Goal: Task Accomplishment & Management: Use online tool/utility

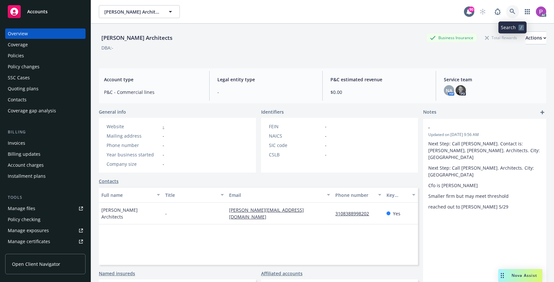
click at [508, 12] on link at bounding box center [512, 11] width 13 height 13
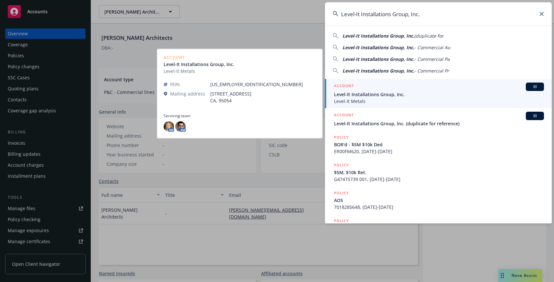
type input "Level-It Installations Group, Inc."
click at [405, 97] on span "Level-It Installations Group, Inc." at bounding box center [439, 94] width 210 height 7
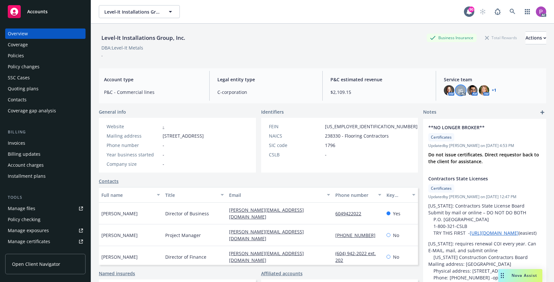
click at [463, 89] on div "JG" at bounding box center [460, 90] width 10 height 10
click at [471, 91] on img at bounding box center [472, 90] width 10 height 10
click at [482, 89] on img at bounding box center [484, 90] width 10 height 10
click at [451, 90] on img at bounding box center [449, 90] width 10 height 10
click at [505, 11] on div "AC" at bounding box center [511, 11] width 70 height 13
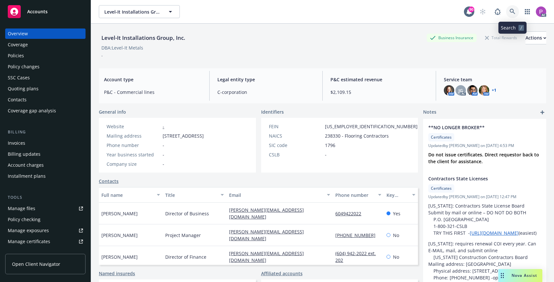
click at [510, 10] on icon at bounding box center [513, 12] width 6 height 6
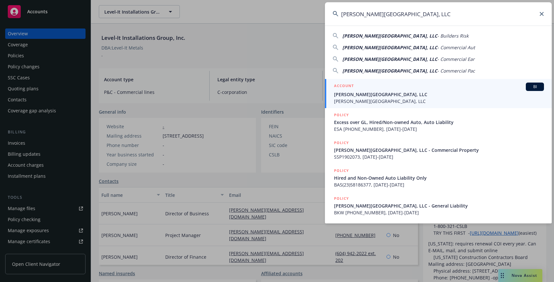
type input "EC Palomar Industrial Center, LLC"
click at [407, 87] on div "ACCOUNT BI" at bounding box center [439, 87] width 210 height 8
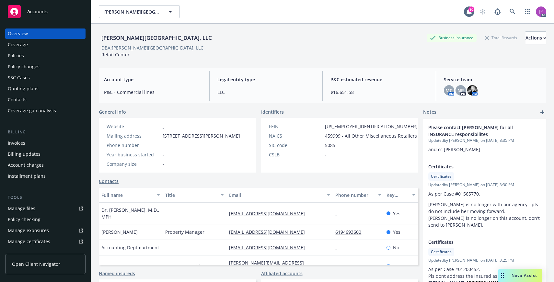
click at [44, 207] on link "Manage files" at bounding box center [45, 208] width 80 height 10
click at [513, 15] on link at bounding box center [512, 11] width 13 height 13
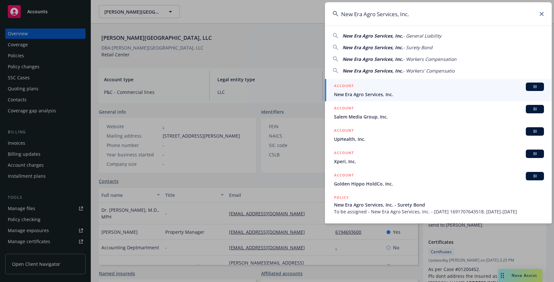
type input "New Era Agro Services, Inc."
click at [404, 86] on div "ACCOUNT BI" at bounding box center [439, 87] width 210 height 8
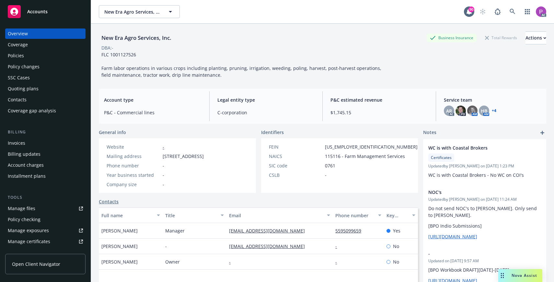
click at [22, 210] on div "Manage files" at bounding box center [22, 208] width 28 height 10
click at [513, 10] on icon at bounding box center [513, 12] width 6 height 6
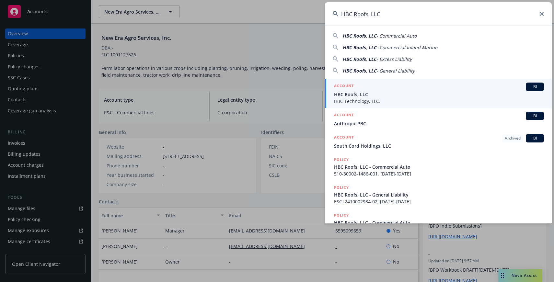
type input "HBC Roofs, LLC"
click at [371, 95] on span "HBC Roofs, LLC" at bounding box center [439, 94] width 210 height 7
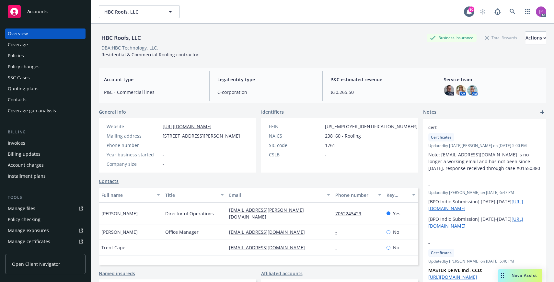
click at [29, 211] on div "Manage files" at bounding box center [22, 208] width 28 height 10
click at [515, 11] on icon at bounding box center [513, 12] width 6 height 6
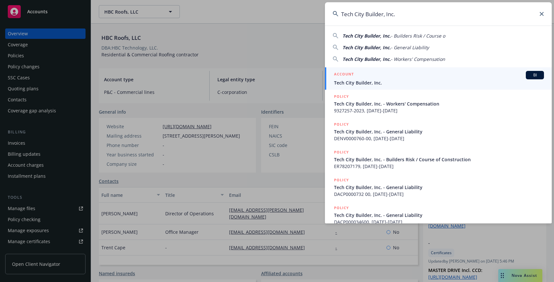
type input "Tech City Builder, Inc."
drag, startPoint x: 431, startPoint y: 77, endPoint x: 376, endPoint y: 89, distance: 56.0
click at [431, 77] on div "ACCOUNT BI" at bounding box center [439, 75] width 210 height 8
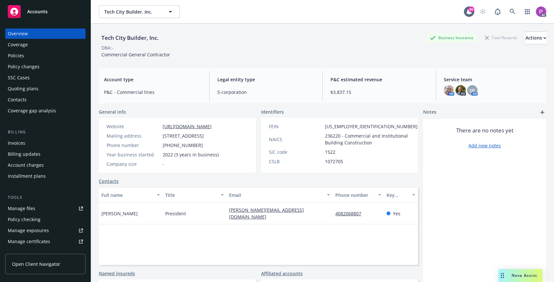
click at [26, 210] on div "Manage files" at bounding box center [22, 208] width 28 height 10
click at [512, 12] on icon at bounding box center [513, 12] width 6 height 6
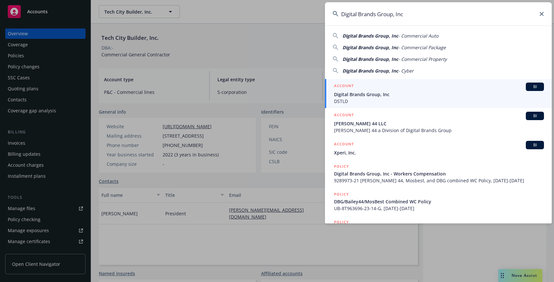
type input "Digital Brands Group, Inc"
click at [389, 87] on div "ACCOUNT BI" at bounding box center [439, 87] width 210 height 8
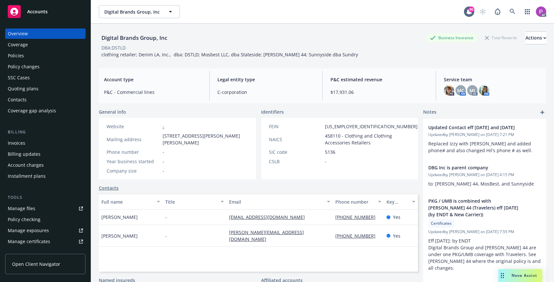
click at [19, 206] on div "Manage files" at bounding box center [22, 208] width 28 height 10
click at [513, 12] on icon at bounding box center [513, 12] width 6 height 6
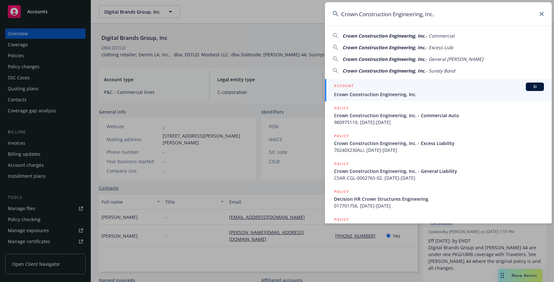
type input "Crown Construction Engineering, Inc."
click at [390, 87] on div "ACCOUNT BI" at bounding box center [439, 87] width 210 height 8
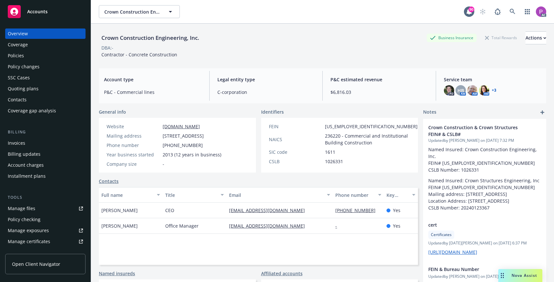
click at [37, 210] on link "Manage files" at bounding box center [45, 208] width 80 height 10
click at [514, 13] on icon at bounding box center [513, 12] width 6 height 6
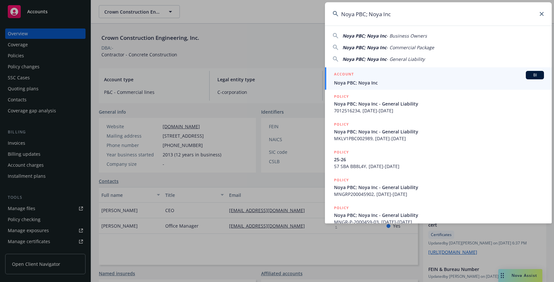
type input "Noya PBC; Noya Inc"
click at [395, 72] on div "ACCOUNT BI" at bounding box center [439, 75] width 210 height 8
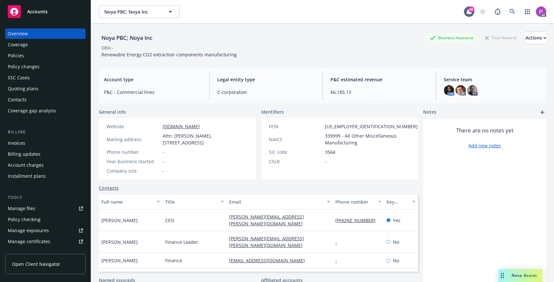
click at [31, 211] on div "Manage files" at bounding box center [22, 208] width 28 height 10
click at [508, 14] on link at bounding box center [512, 11] width 13 height 13
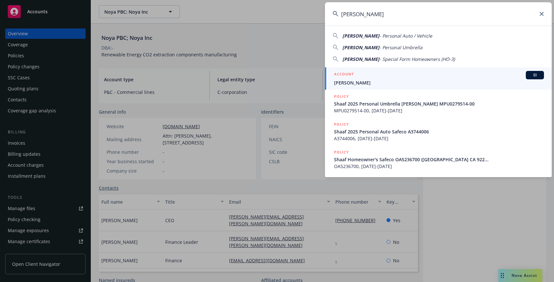
type input "Mehdi Shaaf"
click at [405, 76] on div "ACCOUNT BI" at bounding box center [439, 75] width 210 height 8
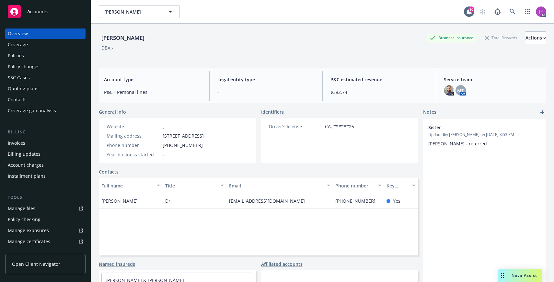
click at [28, 211] on div "Manage files" at bounding box center [22, 208] width 28 height 10
click at [511, 10] on icon at bounding box center [513, 12] width 6 height 6
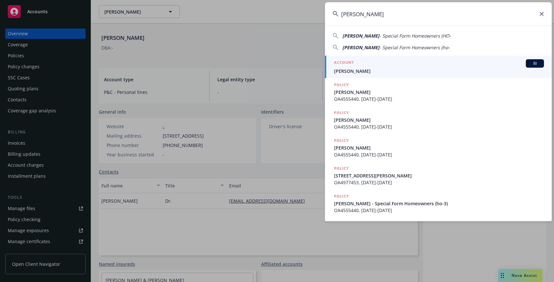
type input "Matthew Wittenmeier"
click at [408, 71] on span "Matthew Wittenmeier" at bounding box center [439, 71] width 210 height 7
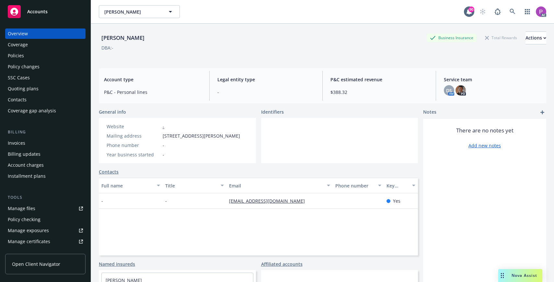
click at [36, 207] on link "Manage files" at bounding box center [45, 208] width 80 height 10
click at [517, 14] on link at bounding box center [512, 11] width 13 height 13
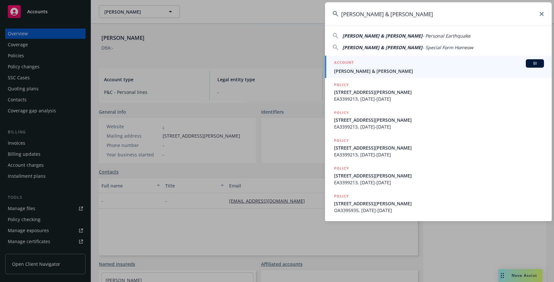
type input "Gloria Mc Gill & Hans Signer"
click at [412, 70] on span "Gloria Mc Gill & Hans Signer" at bounding box center [439, 71] width 210 height 7
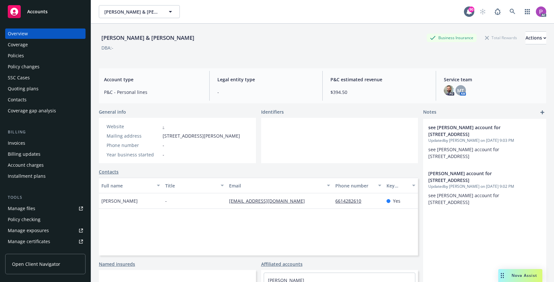
click at [24, 208] on div "Manage files" at bounding box center [22, 208] width 28 height 10
click at [516, 12] on link at bounding box center [512, 11] width 13 height 13
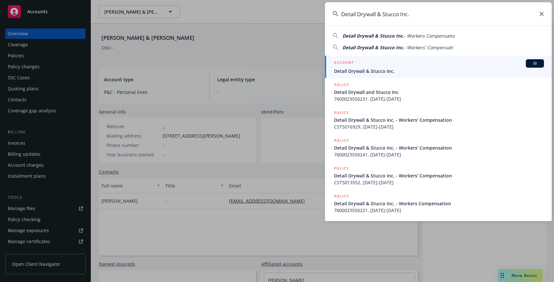
type input "Detail Drywall & Stucco Inc."
click at [400, 62] on div "ACCOUNT BI" at bounding box center [439, 63] width 210 height 8
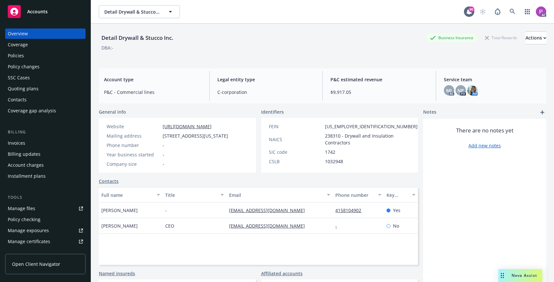
drag, startPoint x: 202, startPoint y: 33, endPoint x: 190, endPoint y: 39, distance: 13.5
click at [202, 33] on div "Detail Drywall & Stucco Inc. Business Insurance Total Rewards Actions" at bounding box center [322, 37] width 447 height 13
click at [30, 209] on div "Manage files" at bounding box center [22, 208] width 28 height 10
click at [512, 16] on link at bounding box center [512, 11] width 13 height 13
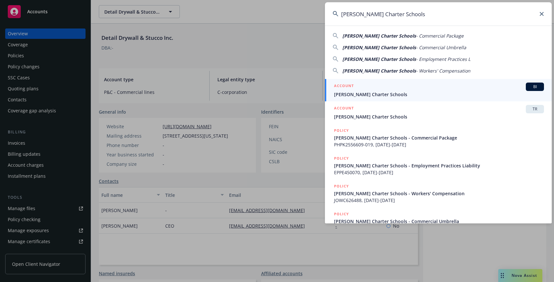
type input "John Muir Charter Schools"
click at [427, 83] on div "ACCOUNT BI" at bounding box center [439, 87] width 210 height 8
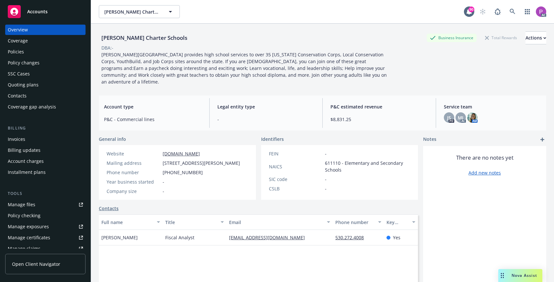
scroll to position [5, 0]
click at [18, 206] on div "Manage files" at bounding box center [22, 203] width 28 height 10
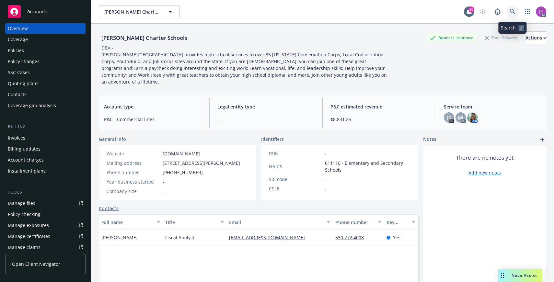
click at [516, 11] on link at bounding box center [512, 11] width 13 height 13
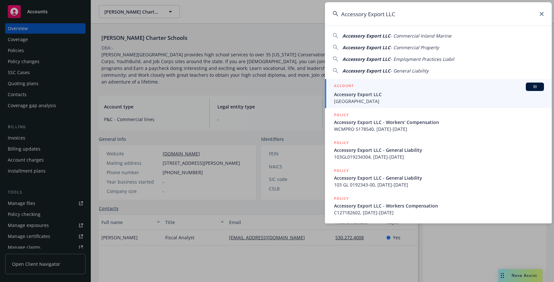
type input "Accessory Export LLC"
click at [395, 96] on span "Accessory Export LLC" at bounding box center [439, 94] width 210 height 7
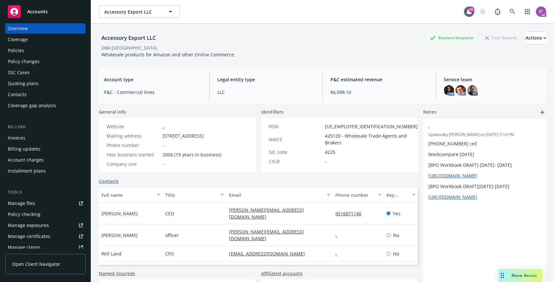
click at [29, 207] on div "Manage files" at bounding box center [22, 203] width 28 height 10
click at [512, 13] on icon at bounding box center [513, 12] width 6 height 6
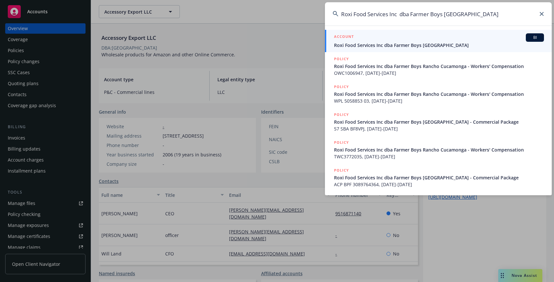
type input "Roxi Food Services Inc dba Farmer Boys Rancho Cucamonga"
click at [450, 42] on span "Roxi Food Services Inc dba Farmer Boys Rancho Cucamonga" at bounding box center [439, 45] width 210 height 7
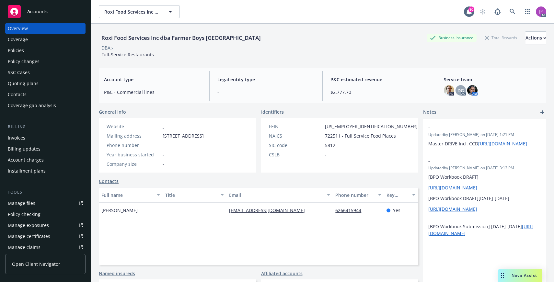
click at [18, 206] on div "Manage files" at bounding box center [22, 203] width 28 height 10
click at [507, 10] on link at bounding box center [512, 11] width 13 height 13
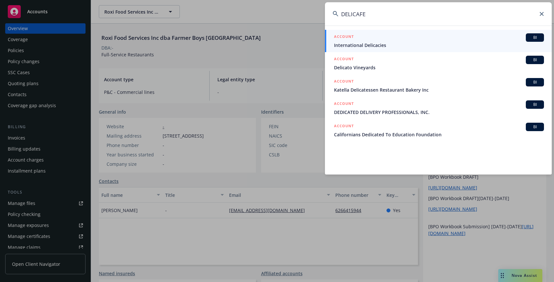
drag, startPoint x: 369, startPoint y: 14, endPoint x: 324, endPoint y: 16, distance: 44.7
click at [324, 16] on div "DELICAFE ACCOUNT BI International Delicacies ACCOUNT BI Delicato Vineyards ACCO…" at bounding box center [277, 141] width 554 height 282
type input "√"
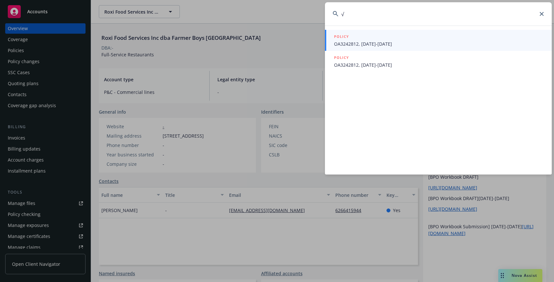
drag, startPoint x: 354, startPoint y: 15, endPoint x: 334, endPoint y: 15, distance: 19.8
click at [334, 15] on div "√" at bounding box center [438, 13] width 227 height 23
drag, startPoint x: 350, startPoint y: 11, endPoint x: 332, endPoint y: 12, distance: 18.2
click at [332, 12] on input "√" at bounding box center [438, 13] width 227 height 23
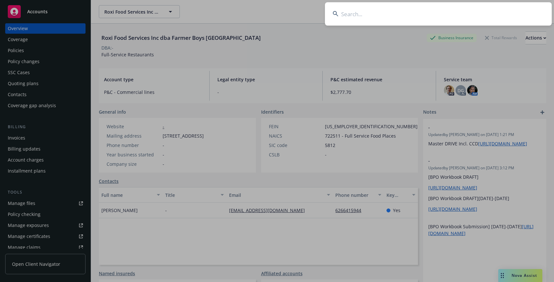
paste input "Case ERIK'S DELICAFE INC"
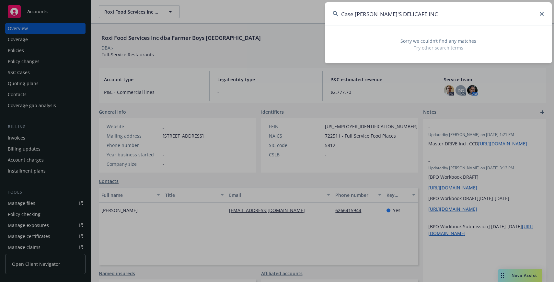
drag, startPoint x: 356, startPoint y: 13, endPoint x: 334, endPoint y: 13, distance: 22.7
click at [334, 13] on div "Case ERIK'S DELICAFE INC" at bounding box center [438, 13] width 227 height 23
click at [354, 11] on input "ERIK'S DELICAFE INC" at bounding box center [438, 13] width 227 height 23
drag, startPoint x: 391, startPoint y: 15, endPoint x: 331, endPoint y: 17, distance: 60.3
click at [331, 17] on input "ERIKS DELICAFE INC" at bounding box center [438, 13] width 227 height 23
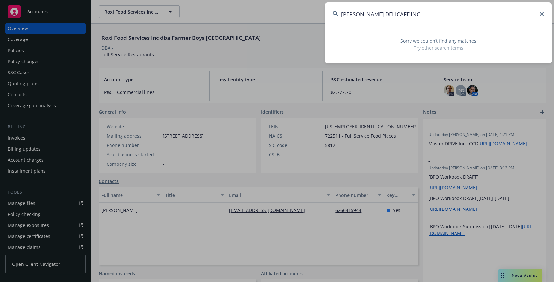
paste input "Case ERIK'"
drag, startPoint x: 415, startPoint y: 13, endPoint x: 303, endPoint y: 13, distance: 112.7
click at [303, 13] on div "Case ERIK'S DELICAFE INC Sorry we couldn’t find any matches Try other search te…" at bounding box center [277, 141] width 554 height 282
paste input "680-B9652998"
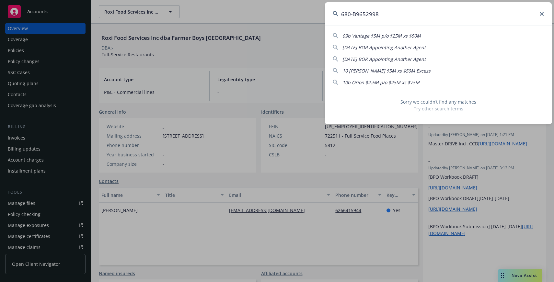
drag, startPoint x: 353, startPoint y: 13, endPoint x: 334, endPoint y: 13, distance: 19.1
click at [334, 13] on div "680-B9652998" at bounding box center [438, 13] width 227 height 23
drag, startPoint x: 380, startPoint y: 13, endPoint x: 312, endPoint y: 11, distance: 68.1
click at [312, 11] on div "B9652998 00 Beazley $5M Primary - Canada 06 Beazley $5M xs $30M Excess 09b Vant…" at bounding box center [277, 141] width 554 height 282
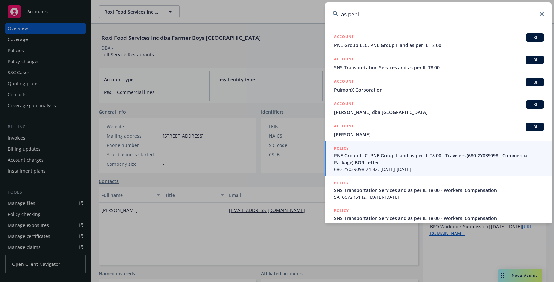
drag, startPoint x: 369, startPoint y: 15, endPoint x: 324, endPoint y: 14, distance: 44.7
click at [324, 14] on div "as per il ACCOUNT BI PNE Group LLC, PNE Group II and as per IL T8 00 ACCOUNT BI…" at bounding box center [277, 141] width 554 height 282
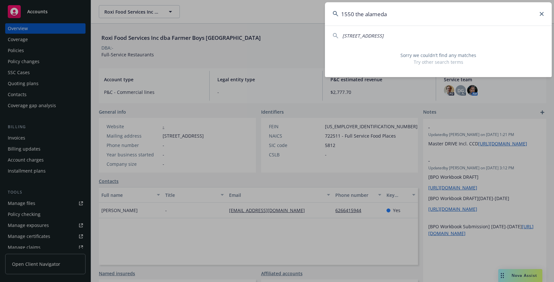
click at [376, 37] on span "663-665 The Alameda, Half Moon Bay CA 94019" at bounding box center [362, 36] width 41 height 6
type input "663-665 The Alameda, Half Moon Bay CA 94019"
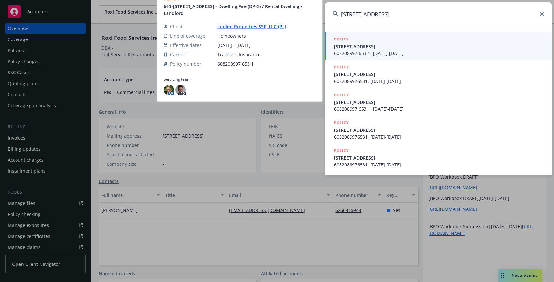
click at [394, 49] on span "663-665 The Alameda, Half Moon Bay CA 94019" at bounding box center [439, 46] width 210 height 7
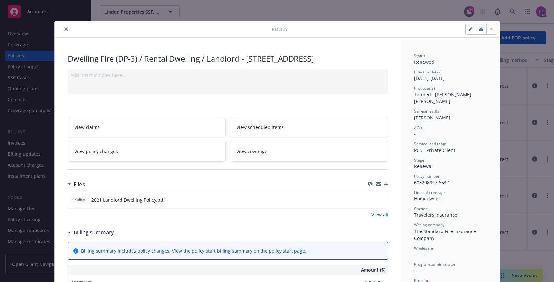
click at [66, 29] on icon "close" at bounding box center [66, 29] width 4 height 4
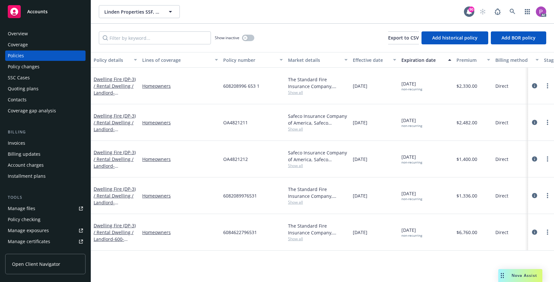
click at [29, 34] on div "Overview" at bounding box center [45, 34] width 75 height 10
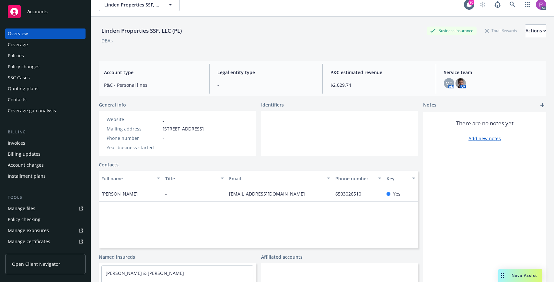
scroll to position [0, 0]
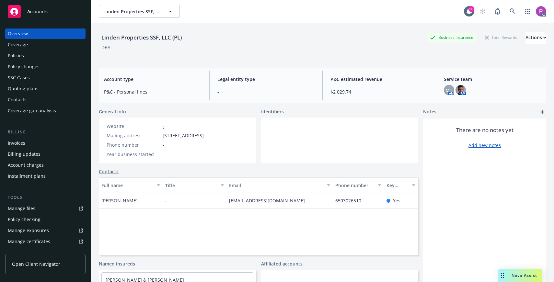
click at [505, 9] on div "AC" at bounding box center [511, 11] width 70 height 13
click at [511, 9] on icon at bounding box center [513, 11] width 6 height 6
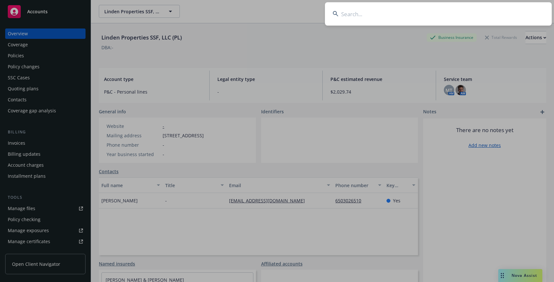
paste input "B9652998"
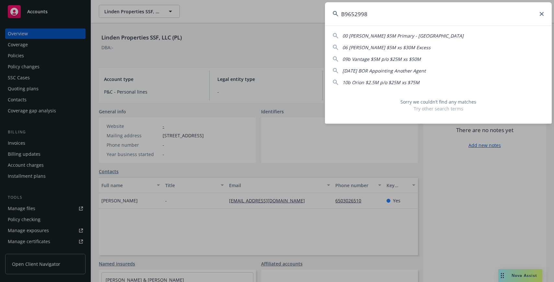
click at [424, 101] on span "Sorry we couldn’t find any matches" at bounding box center [438, 101] width 211 height 7
drag, startPoint x: 369, startPoint y: 13, endPoint x: 339, endPoint y: 15, distance: 30.2
click at [339, 15] on input "B9652998" at bounding box center [438, 13] width 227 height 23
paste input "DELICAFE"
type input "DELICAFE"
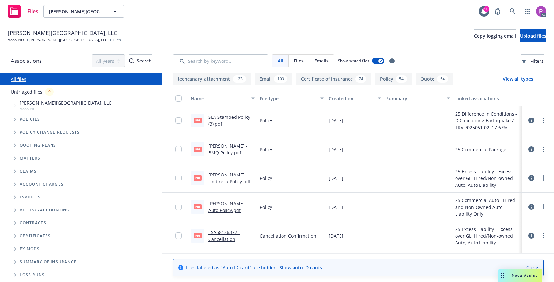
click at [32, 91] on link "Untriaged files" at bounding box center [27, 91] width 32 height 7
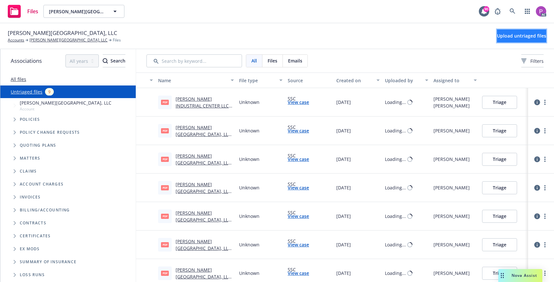
click at [525, 34] on span "Upload untriaged files" at bounding box center [521, 36] width 49 height 6
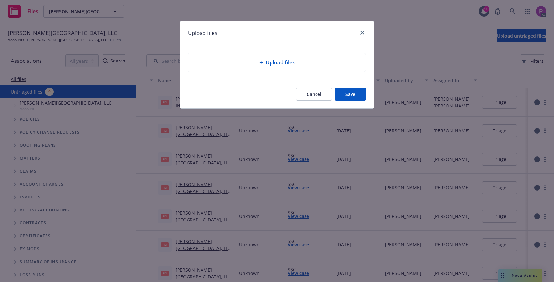
click at [235, 54] on div "Upload files" at bounding box center [277, 62] width 178 height 18
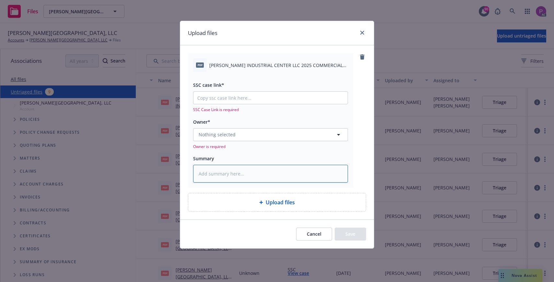
click at [231, 178] on textarea at bounding box center [270, 174] width 155 height 18
paste textarea "EC PALOMAR INDUSTRIAL CENTER LLC 2025 COMMERCIAL AUTO CANC ENDT EFF. 09-04-2025"
type textarea "x"
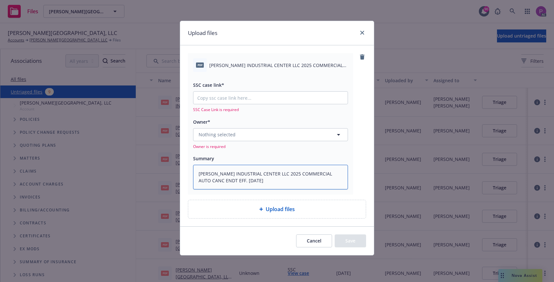
type textarea "EC PALOMAR INDUSTRIAL CENTER LLC 2025 COMMERCIAL AUTO CANC ENDT EFF. 09-04-2025"
click at [245, 100] on input "SSC case link*" at bounding box center [270, 98] width 154 height 12
paste input "https://newfront-ssc.lightning.force.com/lightning/r/Case/500Vz00000SsGpMIAV/vi…"
type textarea "x"
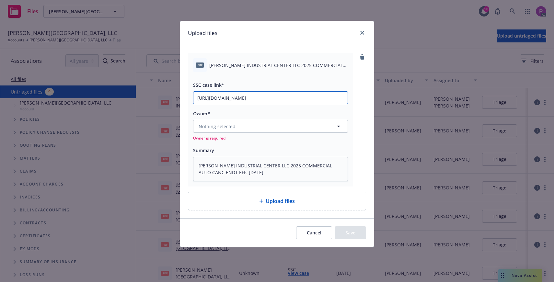
scroll to position [0, 91]
type input "https://newfront-ssc.lightning.force.com/lightning/r/Case/500Vz00000SsGpMIAV/vi…"
click at [236, 124] on button "Nothing selected" at bounding box center [270, 126] width 155 height 13
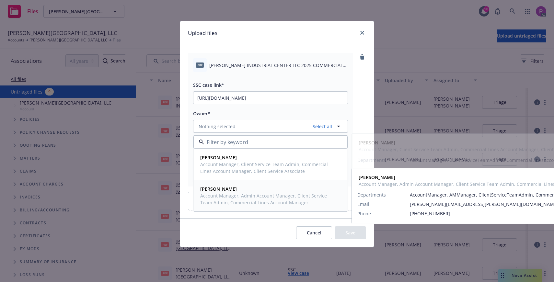
drag, startPoint x: 239, startPoint y: 182, endPoint x: 239, endPoint y: 190, distance: 8.8
click at [239, 183] on div "Sarah Bowman Account Manager, Admin Account Manager, Client Service Team Admin,…" at bounding box center [271, 195] width 154 height 31
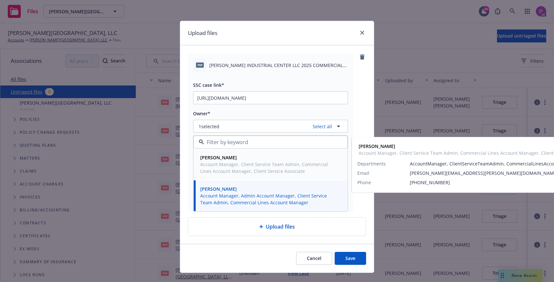
drag, startPoint x: 244, startPoint y: 174, endPoint x: 262, endPoint y: 193, distance: 26.8
click at [244, 174] on span "Account Manager, Client Service Team Admin, Commercial Lines Account Manager, C…" at bounding box center [269, 168] width 139 height 14
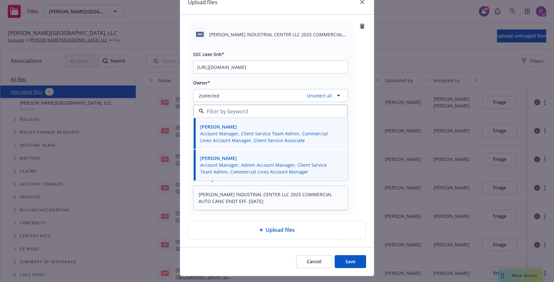
scroll to position [46, 0]
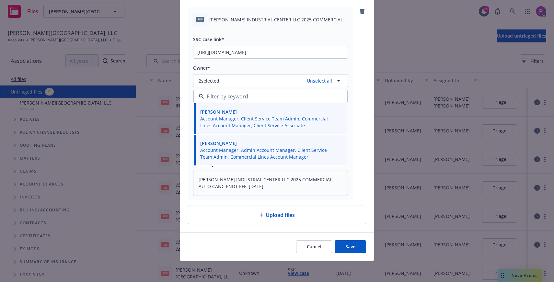
drag, startPoint x: 355, startPoint y: 245, endPoint x: 323, endPoint y: 186, distance: 67.1
click at [354, 243] on button "Save" at bounding box center [350, 246] width 31 height 13
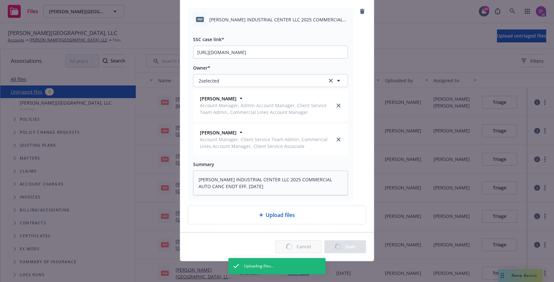
type textarea "x"
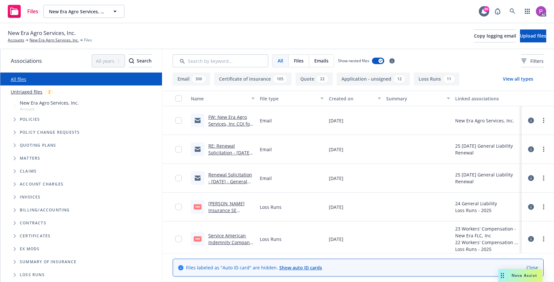
scroll to position [0, 0]
click at [33, 89] on link "Untriaged files" at bounding box center [27, 91] width 32 height 7
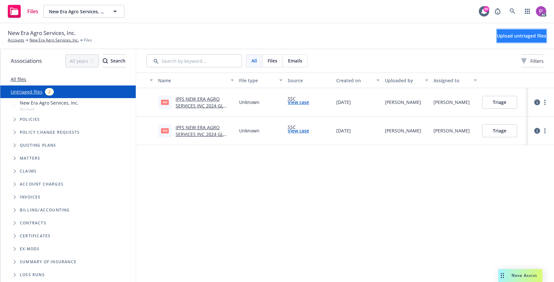
click at [497, 39] on button "Upload untriaged files" at bounding box center [521, 35] width 49 height 13
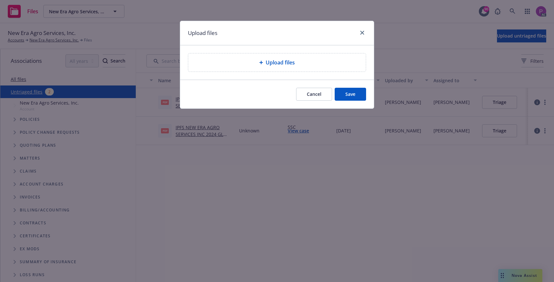
drag, startPoint x: 276, startPoint y: 74, endPoint x: 278, endPoint y: 68, distance: 5.7
click at [276, 74] on div "Upload files" at bounding box center [277, 62] width 194 height 34
click at [278, 68] on div "Upload files" at bounding box center [277, 62] width 178 height 18
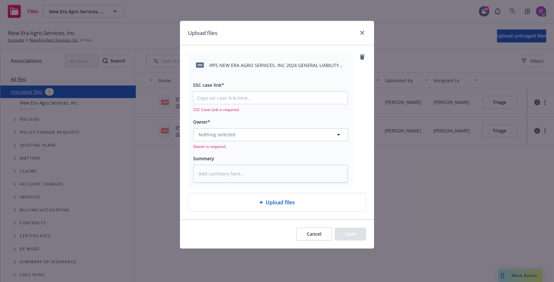
click at [254, 63] on span "IPFS NEW ERA AGRO SERVICES, INC 2024 GENERAL LIABILITY NOTICE OF INTENT TO CANC…" at bounding box center [278, 65] width 139 height 7
copy div "IPFS NEW ERA AGRO SERVICES, INC 2024 GENERAL LIABILITY NOTICE OF INTENT TO CANC…"
click at [229, 174] on textarea at bounding box center [270, 174] width 155 height 18
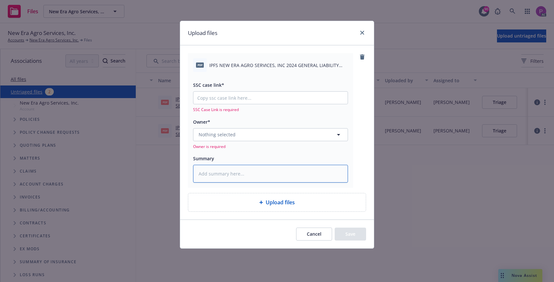
paste textarea "IPFS NEW ERA AGRO SERVICES, INC 2024 GENERAL LIABILITY NOTICE OF INTENT TO CANC…"
type textarea "x"
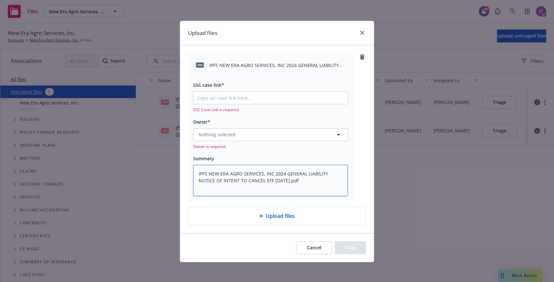
type textarea "IPFS NEW ERA AGRO SERVICES, INC 2024 GENERAL LIABILITY NOTICE OF INTENT TO CANC…"
click at [213, 99] on input "SSC case link*" at bounding box center [270, 98] width 154 height 12
paste input "https://newfront-ssc.lightning.force.com/lightning/r/Case/500Vz00000SsXweIAF/vi…"
type textarea "x"
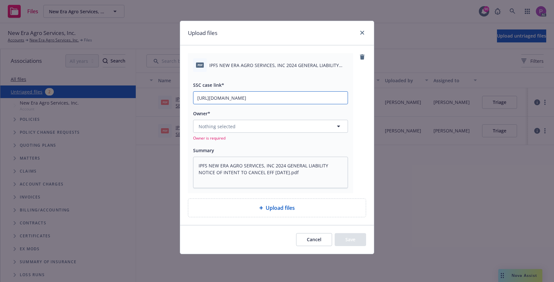
scroll to position [0, 89]
type input "https://newfront-ssc.lightning.force.com/lightning/r/Case/500Vz00000SsXweIAF/vi…"
click at [231, 129] on span "Nothing selected" at bounding box center [217, 126] width 37 height 7
drag, startPoint x: 226, startPoint y: 126, endPoint x: 226, endPoint y: 131, distance: 5.2
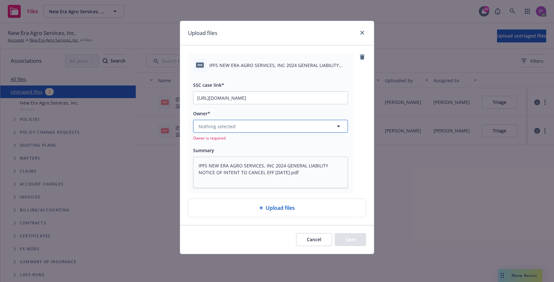
click at [226, 126] on span "Nothing selected" at bounding box center [217, 126] width 37 height 7
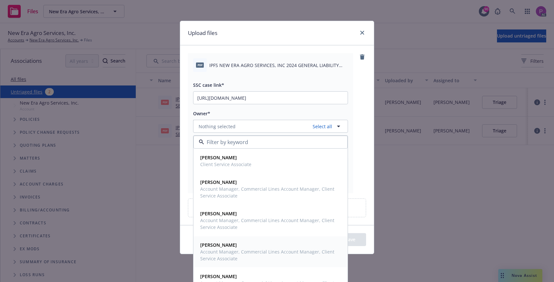
click at [226, 243] on strong "Jennifer Martinez" at bounding box center [218, 245] width 37 height 6
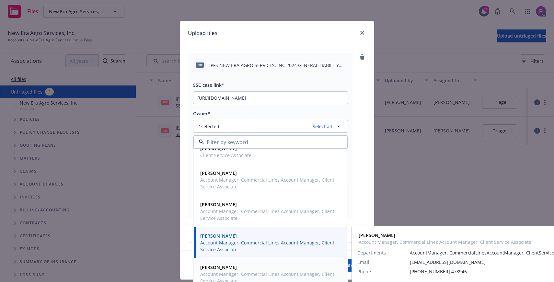
click at [221, 279] on span "Account Manager, Commercial Lines Account Manager, Client Service Associate" at bounding box center [269, 278] width 139 height 14
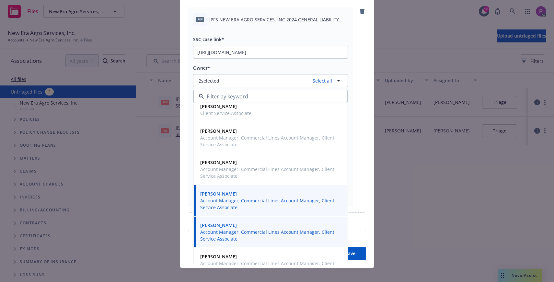
scroll to position [52, 0]
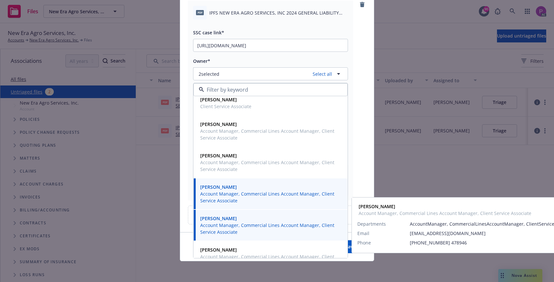
click at [353, 250] on div "Megan Napoli Account Manager, Commercial Lines Account Manager, Client Service …" at bounding box center [466, 225] width 228 height 55
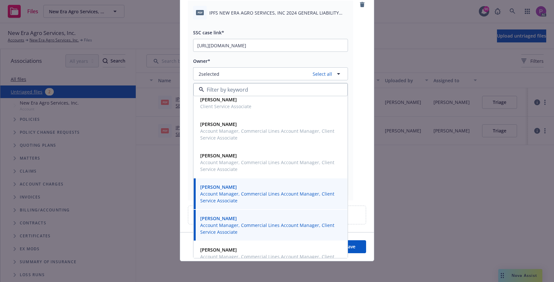
click at [350, 252] on button "Save" at bounding box center [350, 246] width 31 height 13
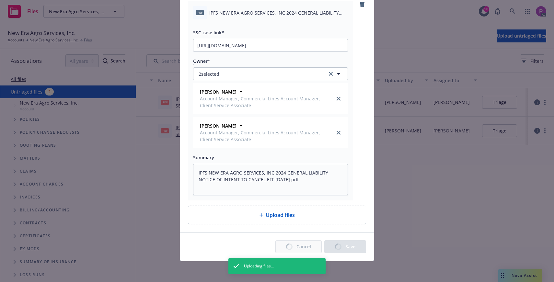
type textarea "x"
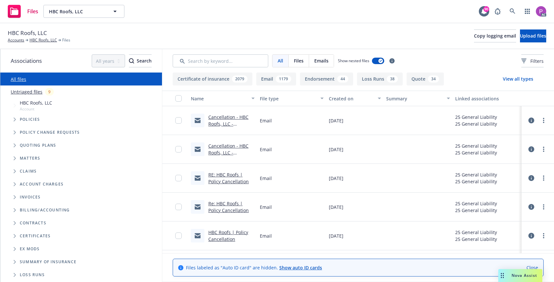
click at [28, 93] on link "Untriaged files" at bounding box center [27, 91] width 32 height 7
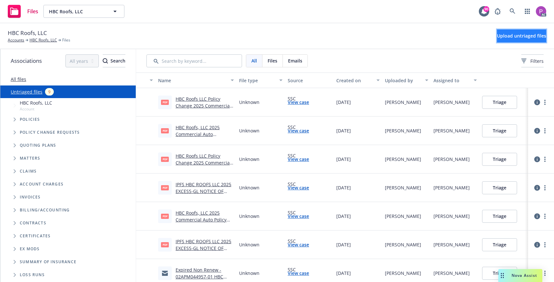
click at [497, 40] on button "Upload untriaged files" at bounding box center [521, 35] width 49 height 13
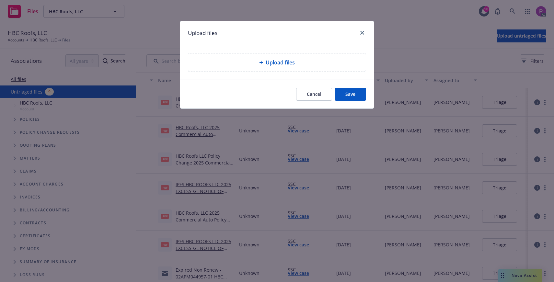
click at [271, 61] on span "Upload files" at bounding box center [280, 63] width 29 height 8
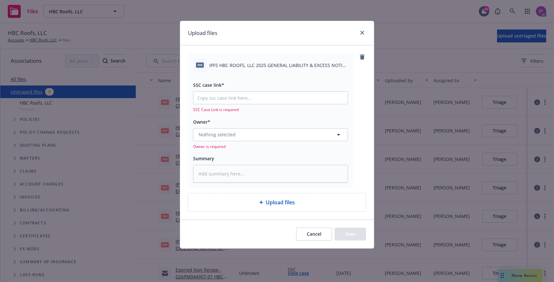
click at [281, 64] on span "IPFS HBC ROOFS, LLC 2025 GENERAL LIABILITY & EXCESS NOTICE OF INTENT TO CANCEL …" at bounding box center [278, 65] width 139 height 7
copy div "IPFS HBC ROOFS, LLC 2025 GENERAL LIABILITY & EXCESS NOTICE OF INTENT TO CANCEL …"
click at [242, 176] on textarea at bounding box center [270, 174] width 155 height 18
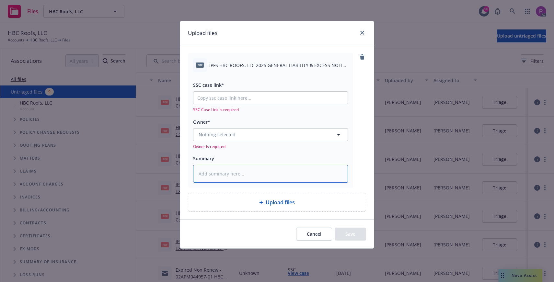
paste textarea "IPFS HBC ROOFS, LLC 2025 GENERAL LIABILITY & EXCESS NOTICE OF INTENT TO CANCEL …"
type textarea "x"
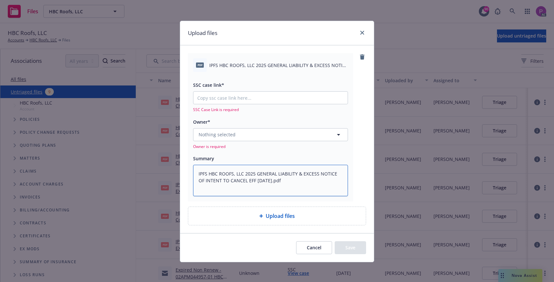
type textarea "IPFS HBC ROOFS, LLC 2025 GENERAL LIABILITY & EXCESS NOTICE OF INTENT TO CANCEL …"
click at [216, 100] on input "SSC case link*" at bounding box center [270, 98] width 154 height 12
paste input "https://newfront-ssc.lightning.force.com/lightning/r/Case/500Vz00000SsaCwIAJ/vi…"
type textarea "x"
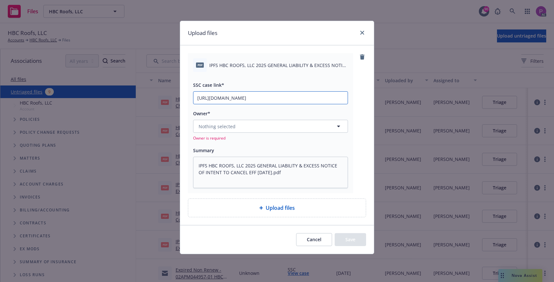
type input "https://newfront-ssc.lightning.force.com/lightning/r/Case/500Vz00000SsaCwIAJ/vi…"
click at [226, 130] on button "Nothing selected" at bounding box center [270, 126] width 155 height 13
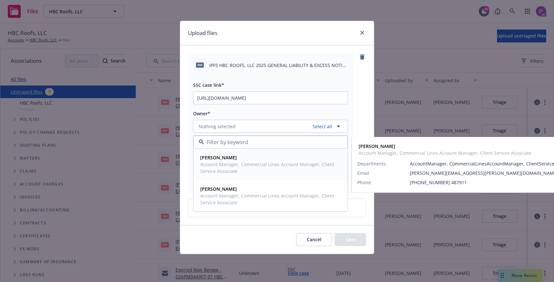
click at [227, 165] on span "Account Manager, Commercial Lines Account Manager, Client Service Associate" at bounding box center [269, 168] width 139 height 14
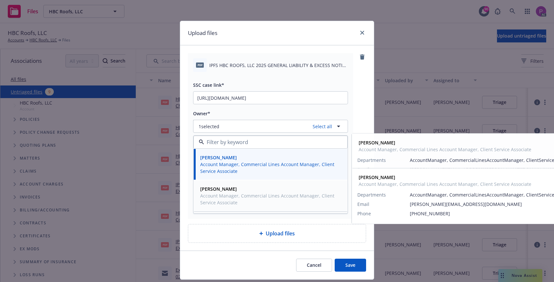
drag, startPoint x: 227, startPoint y: 195, endPoint x: 244, endPoint y: 207, distance: 20.8
click at [228, 197] on span "Account Manager, Commercial Lines Account Manager, Client Service Associate" at bounding box center [269, 199] width 139 height 14
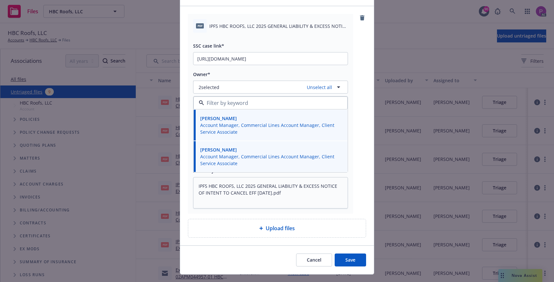
scroll to position [41, 0]
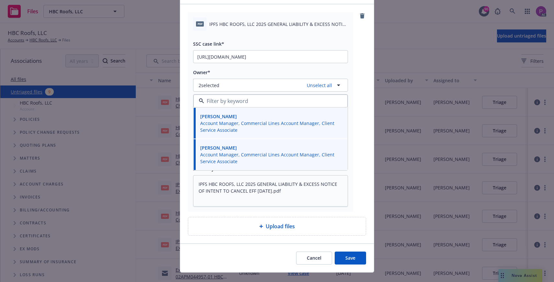
click at [340, 259] on button "Save" at bounding box center [350, 258] width 31 height 13
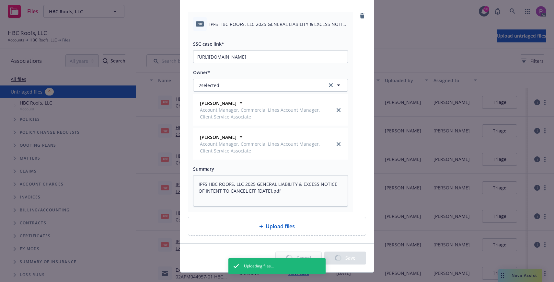
type textarea "x"
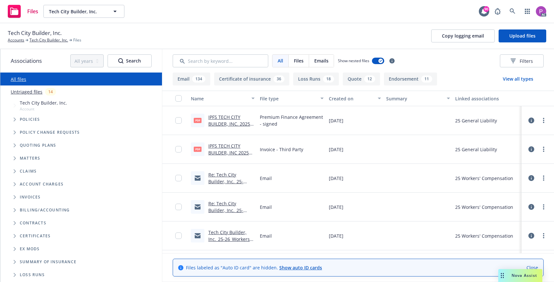
drag, startPoint x: 22, startPoint y: 92, endPoint x: 96, endPoint y: 87, distance: 74.0
click at [22, 92] on link "Untriaged files" at bounding box center [27, 91] width 32 height 7
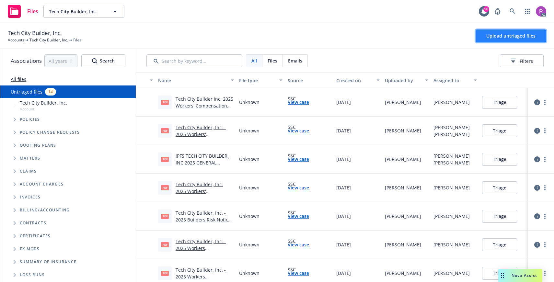
click at [494, 33] on span "Upload untriaged files" at bounding box center [510, 36] width 49 height 6
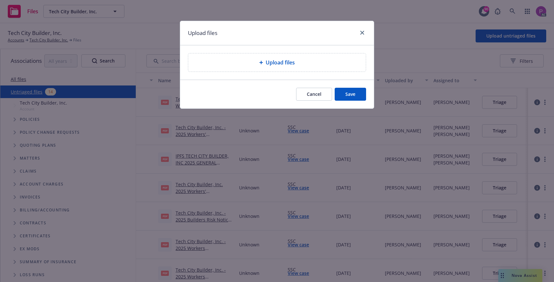
click at [279, 65] on span "Upload files" at bounding box center [280, 63] width 29 height 8
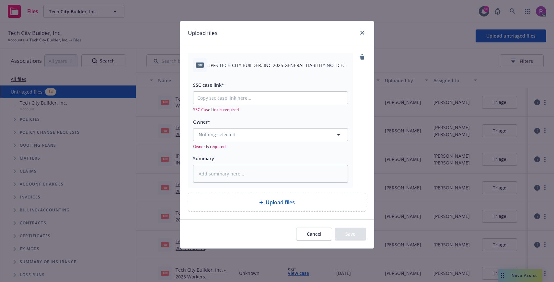
click at [276, 62] on span "IPFS TECH CITY BUILDER, INC 2025 GENERAL LIABILITY NOTICE OF INTENT TO CANCEL E…" at bounding box center [278, 65] width 139 height 7
copy div "IPFS TECH CITY BUILDER, INC 2025 GENERAL LIABILITY NOTICE OF INTENT TO CANCEL E…"
click at [233, 168] on textarea at bounding box center [270, 174] width 155 height 18
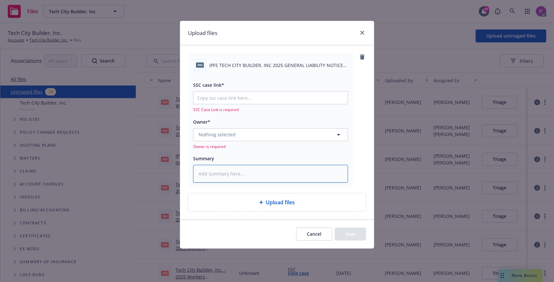
paste textarea "IPFS TECH CITY BUILDER, INC 2025 GENERAL LIABILITY NOTICE OF INTENT TO CANCEL E…"
type textarea "x"
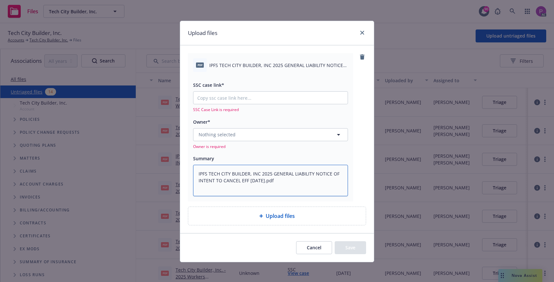
type textarea "IPFS TECH CITY BUILDER, INC 2025 GENERAL LIABILITY NOTICE OF INTENT TO CANCEL E…"
click at [219, 102] on input "SSC case link*" at bounding box center [270, 98] width 154 height 12
paste input "https://newfront-ssc.lightning.force.com/lightning/r/Case/500Vz00000SsTppIAF/vi…"
type textarea "x"
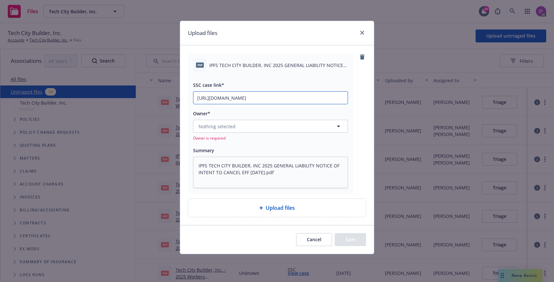
type input "https://newfront-ssc.lightning.force.com/lightning/r/Case/500Vz00000SsTppIAF/vi…"
click at [228, 129] on span "Nothing selected" at bounding box center [217, 126] width 37 height 7
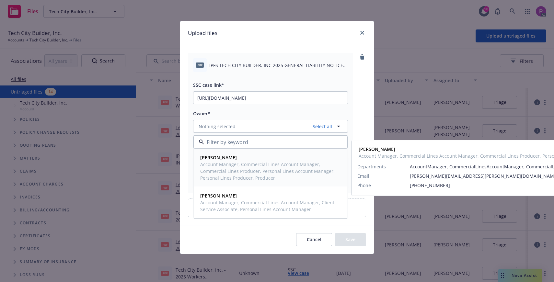
drag, startPoint x: 231, startPoint y: 162, endPoint x: 226, endPoint y: 206, distance: 44.6
click at [231, 162] on span "Account Manager, Commercial Lines Account Manager, Commercial Lines Producer, P…" at bounding box center [269, 171] width 139 height 20
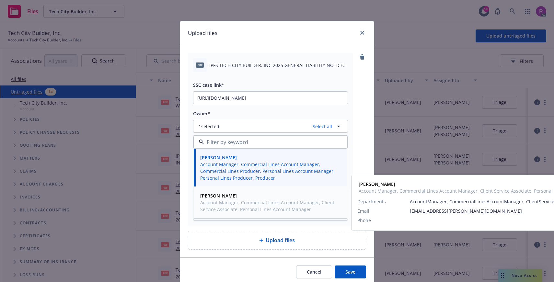
click at [226, 213] on div "Salvador Pizzo Account Manager, Commercial Lines Account Manager, Client Servic…" at bounding box center [269, 202] width 143 height 23
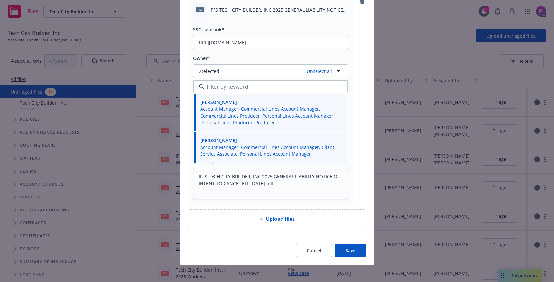
scroll to position [59, 0]
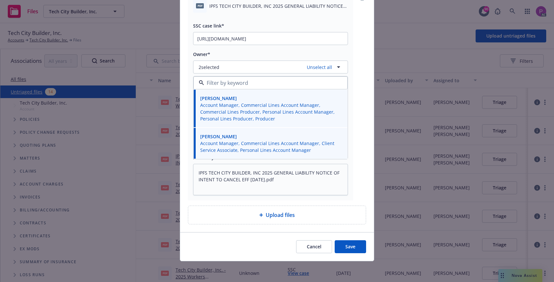
drag, startPoint x: 363, startPoint y: 246, endPoint x: 354, endPoint y: 229, distance: 18.8
click at [363, 246] on button "Save" at bounding box center [350, 246] width 31 height 13
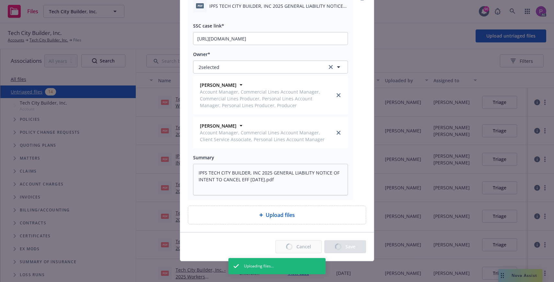
type textarea "x"
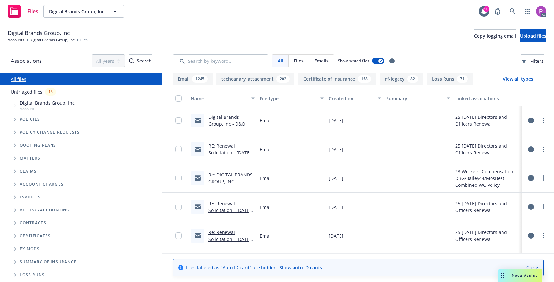
click at [25, 93] on link "Untriaged files" at bounding box center [27, 91] width 32 height 7
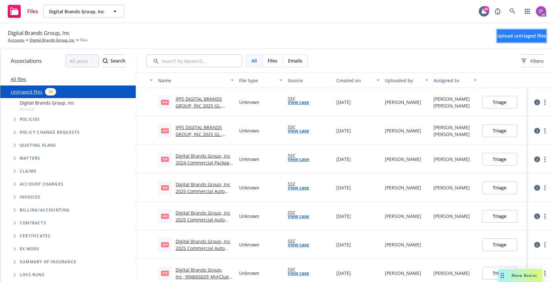
click at [505, 37] on span "Upload untriaged files" at bounding box center [521, 36] width 49 height 6
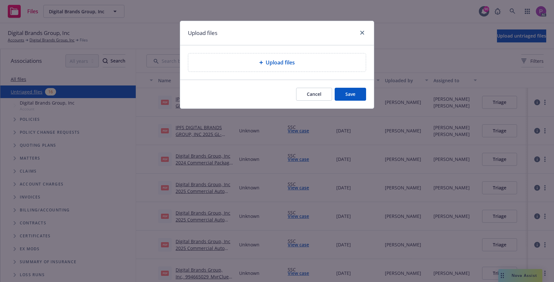
click at [250, 67] on div "Upload files" at bounding box center [277, 62] width 178 height 18
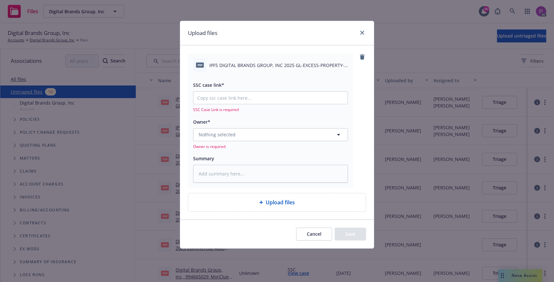
click at [257, 63] on span "IPFS DIGITAL BRANDS GROUP, INC 2025 GL-EXCESS-PROPERTY-CYBER NOTICE OF INTENT T…" at bounding box center [278, 65] width 139 height 7
copy div "IPFS DIGITAL BRANDS GROUP, INC 2025 GL-EXCESS-PROPERTY-CYBER NOTICE OF INTENT T…"
click at [225, 174] on textarea at bounding box center [270, 174] width 155 height 18
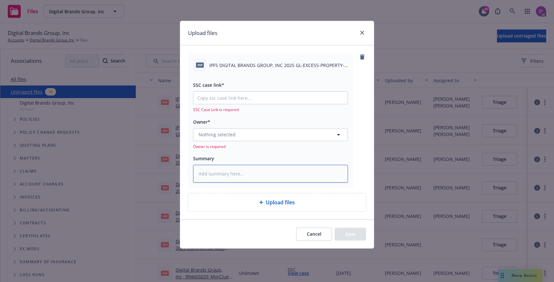
paste textarea "IPFS DIGITAL BRANDS GROUP, INC 2025 GL-EXCESS-PROPERTY-CYBER NOTICE OF INTENT T…"
type textarea "x"
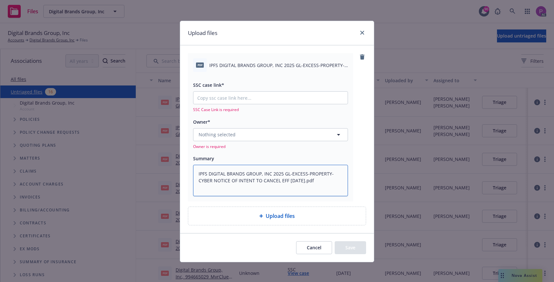
type textarea "IPFS DIGITAL BRANDS GROUP, INC 2025 GL-EXCESS-PROPERTY-CYBER NOTICE OF INTENT T…"
click at [213, 97] on input "SSC case link*" at bounding box center [270, 98] width 154 height 12
paste input "https://newfront-ssc.lightning.force.com/lightning/r/Case/500Vz00000SsgN7IAJ/vi…"
type textarea "x"
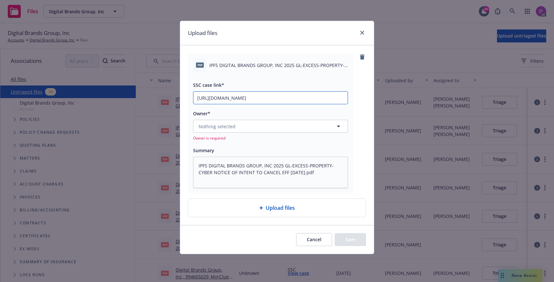
scroll to position [0, 86]
type input "https://newfront-ssc.lightning.force.com/lightning/r/Case/500Vz00000SsgN7IAJ/vi…"
click at [222, 130] on span "Nothing selected" at bounding box center [217, 126] width 37 height 7
drag, startPoint x: 216, startPoint y: 124, endPoint x: 217, endPoint y: 130, distance: 5.8
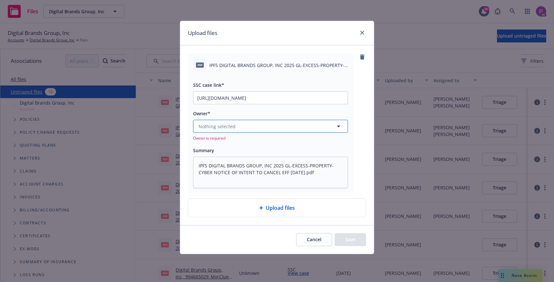
click at [216, 124] on span "Nothing selected" at bounding box center [217, 126] width 37 height 7
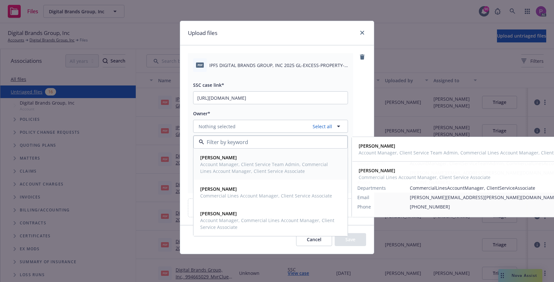
drag, startPoint x: 230, startPoint y: 169, endPoint x: 228, endPoint y: 166, distance: 3.8
click at [230, 169] on span "Account Manager, Client Service Team Admin, Commercial Lines Account Manager, C…" at bounding box center [269, 168] width 139 height 14
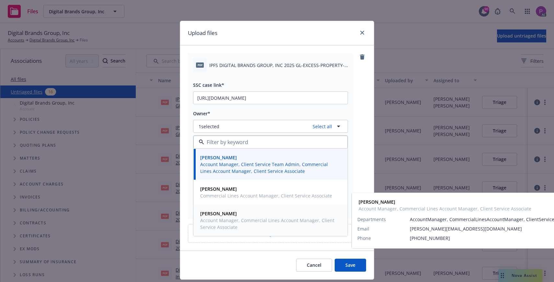
drag, startPoint x: 223, startPoint y: 222, endPoint x: 261, endPoint y: 241, distance: 42.9
click at [223, 222] on span "Account Manager, Commercial Lines Account Manager, Client Service Associate" at bounding box center [269, 224] width 139 height 14
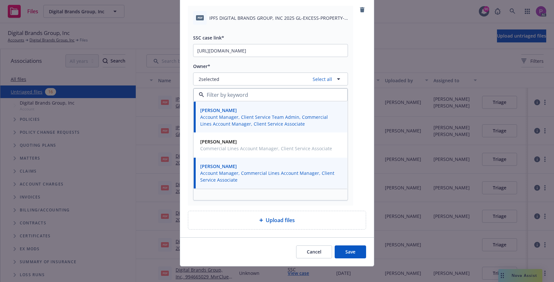
scroll to position [52, 0]
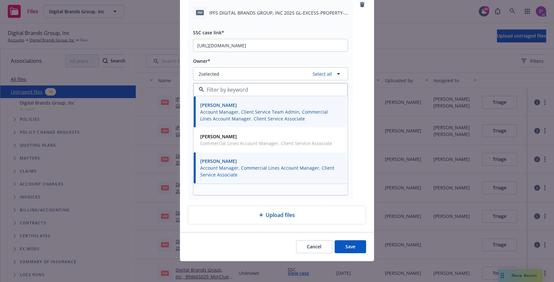
click at [353, 247] on button "Save" at bounding box center [350, 246] width 31 height 13
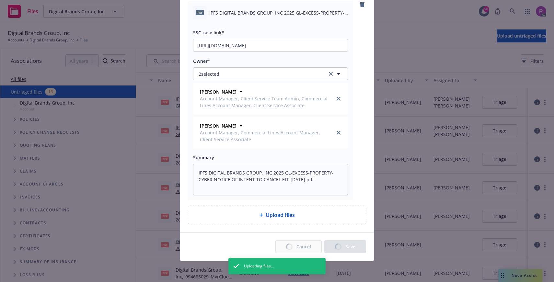
type textarea "x"
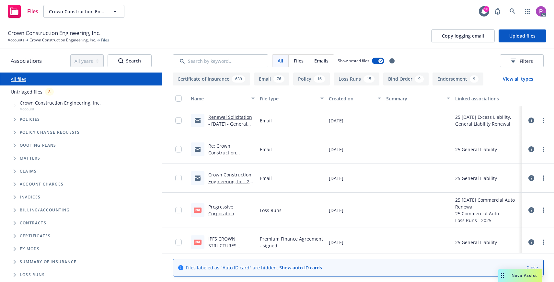
click at [29, 94] on link "Untriaged files" at bounding box center [27, 91] width 32 height 7
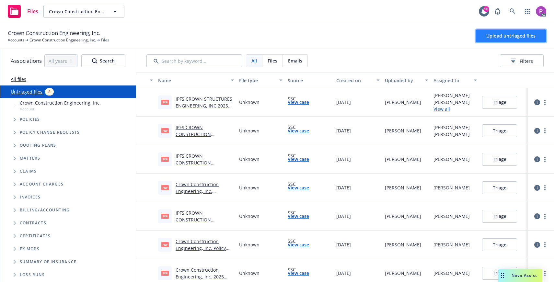
click at [492, 35] on span "Upload untriaged files" at bounding box center [510, 36] width 49 height 6
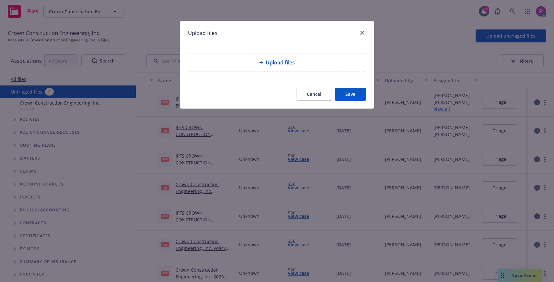
click at [242, 63] on div "Upload files" at bounding box center [276, 63] width 167 height 8
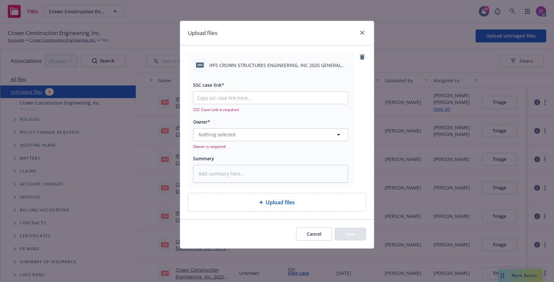
click at [241, 63] on span "IPFS CROWN STRUCTURES ENGINEERING, INC 2025 GENERAL LIABILITY NOTICE OF INTENT …" at bounding box center [278, 65] width 139 height 7
copy div "IPFS CROWN STRUCTURES ENGINEERING, INC 2025 GENERAL LIABILITY NOTICE OF INTENT …"
click at [237, 169] on textarea at bounding box center [270, 174] width 155 height 18
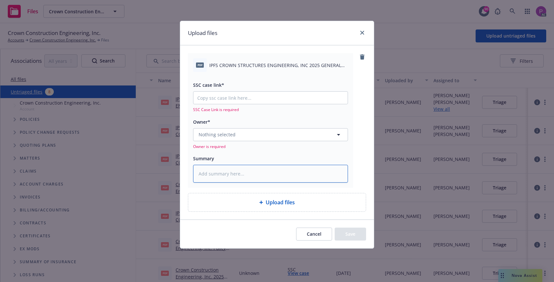
paste textarea "IPFS CROWN STRUCTURES ENGINEERING, INC 2025 GENERAL LIABILITY NOTICE OF INTENT …"
type textarea "x"
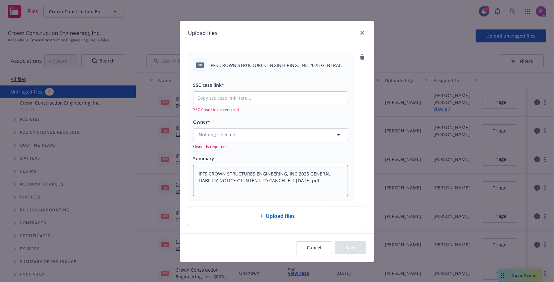
type textarea "IPFS CROWN STRUCTURES ENGINEERING, INC 2025 GENERAL LIABILITY NOTICE OF INTENT …"
click at [239, 96] on input "SSC case link*" at bounding box center [270, 98] width 154 height 12
paste input "https://newfront-ssc.lightning.force.com/lightning/r/Case/500Vz00000SsfW3IAJ/vi…"
type textarea "x"
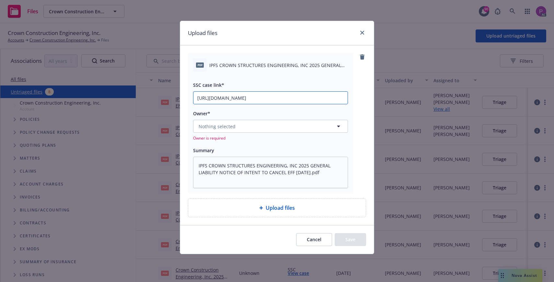
scroll to position [0, 88]
type input "https://newfront-ssc.lightning.force.com/lightning/r/Case/500Vz00000SsfW3IAJ/vi…"
click at [249, 130] on button "Nothing selected" at bounding box center [270, 126] width 155 height 13
drag, startPoint x: 247, startPoint y: 125, endPoint x: 249, endPoint y: 132, distance: 7.0
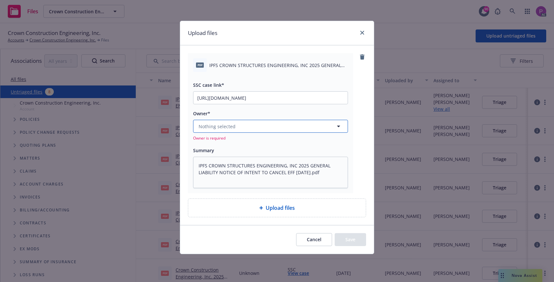
click at [247, 126] on button "Nothing selected" at bounding box center [270, 126] width 155 height 13
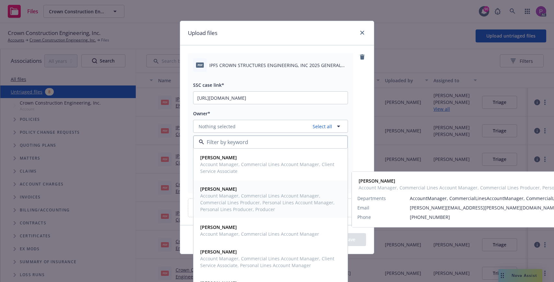
drag, startPoint x: 248, startPoint y: 200, endPoint x: 249, endPoint y: 214, distance: 13.6
click at [248, 201] on span "Account Manager, Commercial Lines Account Manager, Commercial Lines Producer, P…" at bounding box center [269, 202] width 139 height 20
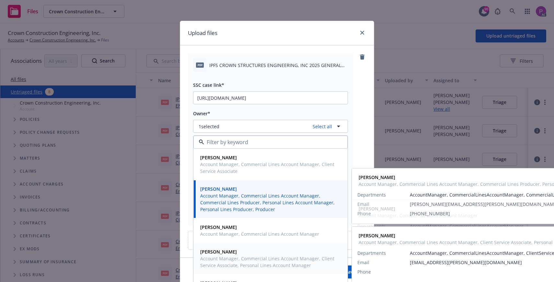
drag, startPoint x: 246, startPoint y: 259, endPoint x: 266, endPoint y: 228, distance: 36.1
click at [246, 259] on span "Account Manager, Commercial Lines Account Manager, Client Service Associate, Pe…" at bounding box center [269, 262] width 139 height 14
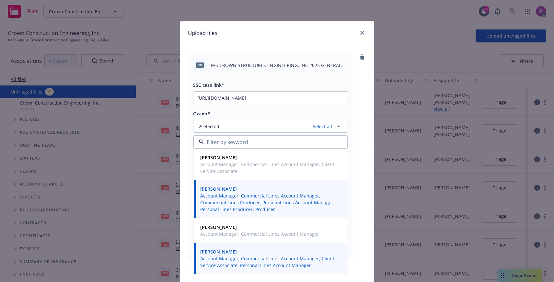
click at [362, 111] on div "pdf IPFS CROWN STRUCTURES ENGINEERING, INC 2025 GENERAL LIABILITY NOTICE OF INT…" at bounding box center [277, 156] width 178 height 207
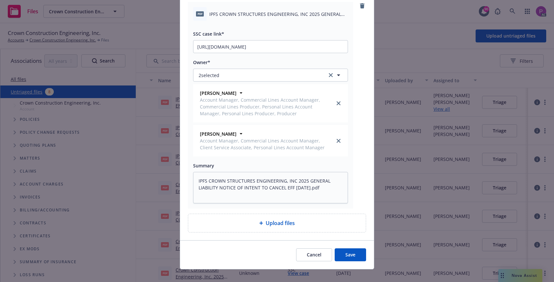
scroll to position [59, 0]
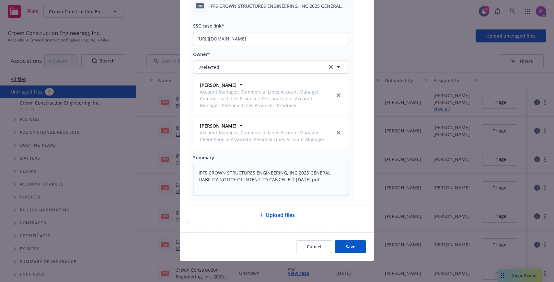
click at [347, 245] on button "Save" at bounding box center [350, 246] width 31 height 13
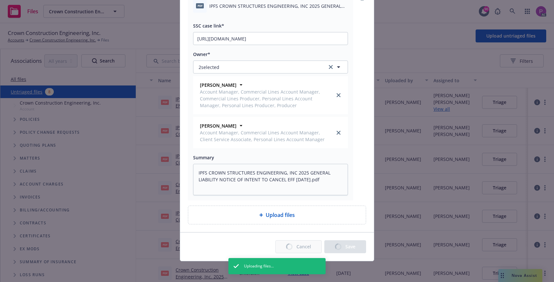
type textarea "x"
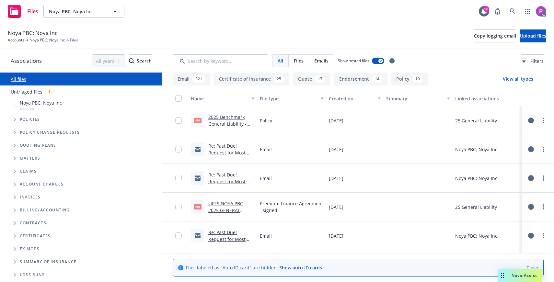
drag, startPoint x: 24, startPoint y: 91, endPoint x: 30, endPoint y: 90, distance: 5.9
click at [24, 91] on link "Untriaged files" at bounding box center [27, 91] width 32 height 7
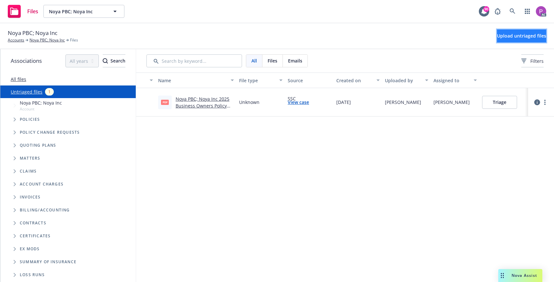
click at [497, 38] on button "Upload untriaged files" at bounding box center [521, 35] width 49 height 13
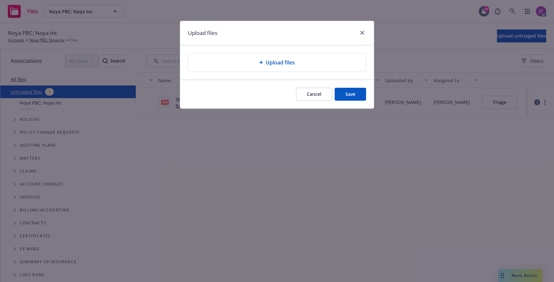
click at [310, 59] on div "Upload files" at bounding box center [276, 63] width 167 height 8
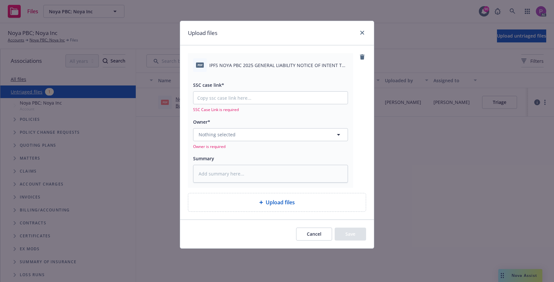
click at [281, 65] on span "IPFS NOYA PBC 2025 GENERAL LIABILITY NOTICE OF INTENT TO CANCEL EFF [DATE].pdf" at bounding box center [278, 65] width 139 height 7
copy div "IPFS NOYA PBC 2025 GENERAL LIABILITY NOTICE OF INTENT TO CANCEL EFF [DATE].pdf"
click at [249, 177] on textarea at bounding box center [270, 174] width 155 height 18
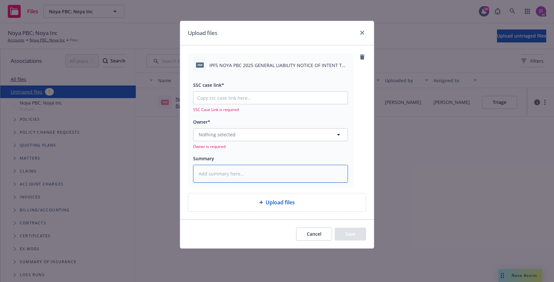
paste textarea "IPFS NOYA PBC 2025 GENERAL LIABILITY NOTICE OF INTENT TO CANCEL EFF 10-09-2025.…"
type textarea "x"
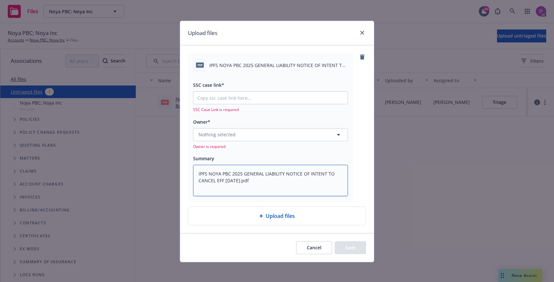
type textarea "IPFS NOYA PBC 2025 GENERAL LIABILITY NOTICE OF INTENT TO CANCEL EFF 10-09-2025.…"
click at [225, 95] on input "SSC case link*" at bounding box center [270, 98] width 154 height 12
paste input "https://newfront-ssc.lightning.force.com/lightning/r/Case/500Vz00000SsPpOIAV/vi…"
type textarea "x"
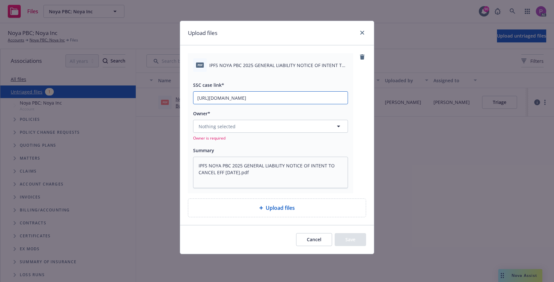
scroll to position [0, 32]
type input "https://newfront-ssc.lightning.force.com/lightning/r/Case/500Vz00000SsPpOIAV/vi…"
click at [240, 135] on div "Nothing selected Owner is required" at bounding box center [270, 130] width 155 height 21
click at [241, 130] on button "Nothing selected" at bounding box center [270, 126] width 155 height 13
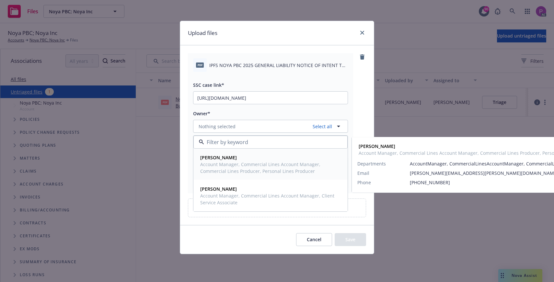
drag, startPoint x: 243, startPoint y: 175, endPoint x: 241, endPoint y: 184, distance: 9.3
click at [243, 176] on div "Ashley Mack Account Manager, Commercial Lines Account Manager, Commercial Lines…" at bounding box center [271, 164] width 154 height 31
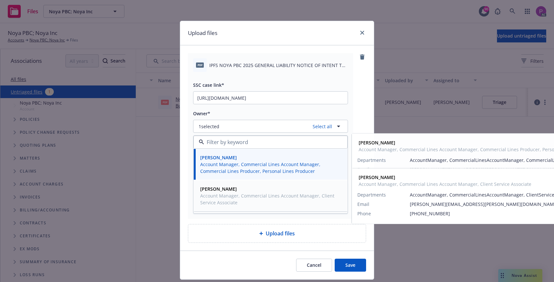
drag, startPoint x: 239, startPoint y: 194, endPoint x: 255, endPoint y: 179, distance: 21.8
click at [239, 194] on span "Account Manager, Commercial Lines Account Manager, Client Service Associate" at bounding box center [269, 199] width 139 height 14
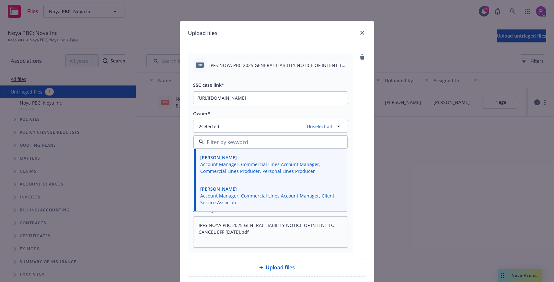
scroll to position [52, 0]
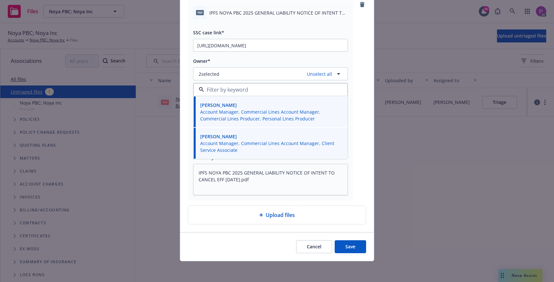
click at [351, 245] on button "Save" at bounding box center [350, 246] width 31 height 13
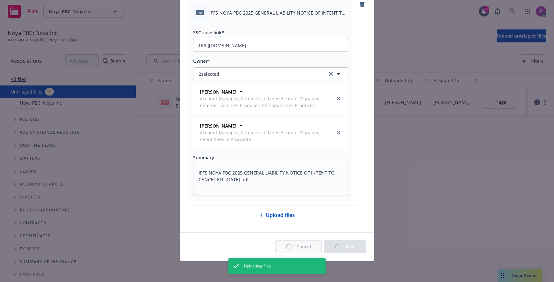
type textarea "x"
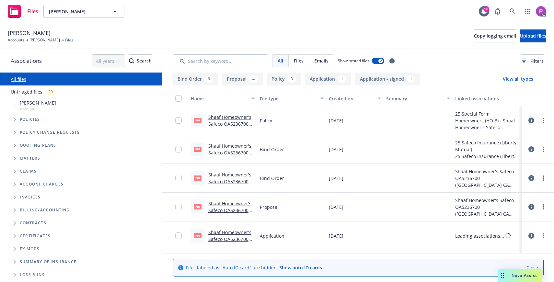
drag, startPoint x: 24, startPoint y: 92, endPoint x: 35, endPoint y: 89, distance: 11.2
click at [24, 92] on link "Untriaged files" at bounding box center [27, 91] width 32 height 7
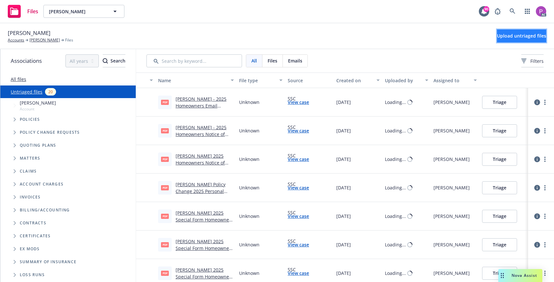
click at [540, 33] on button "Upload untriaged files" at bounding box center [521, 35] width 49 height 13
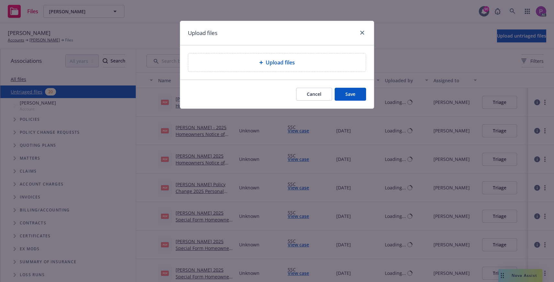
click at [301, 65] on div "Upload files" at bounding box center [276, 63] width 167 height 8
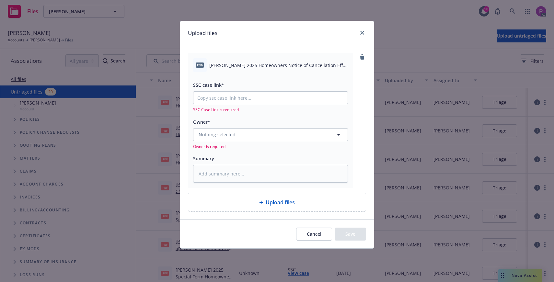
click at [273, 66] on span "[PERSON_NAME] 2025 Homeowners Notice of Cancellation Eff. [DATE].png" at bounding box center [278, 65] width 139 height 7
click at [273, 66] on span "Shaaf, Mehdi 2025 Homeowners Notice of Cancellation Eff. 10-23-2025.png" at bounding box center [278, 65] width 139 height 7
click at [253, 177] on textarea at bounding box center [270, 174] width 155 height 18
paste textarea "Shaaf, Mehdi 2025 Homeowners Notice of Cancellation Eff. 10-23-2025"
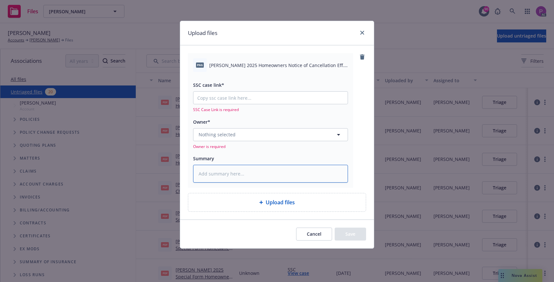
type textarea "x"
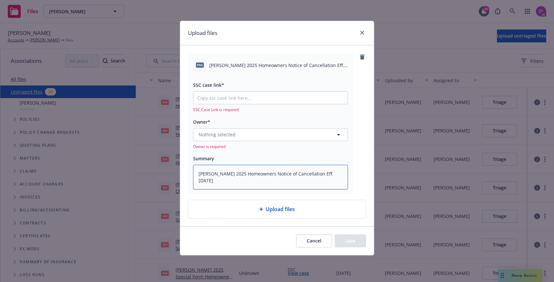
type textarea "Shaaf, Mehdi 2025 Homeowners Notice of Cancellation Eff. 10-23-2025"
click at [246, 96] on input "SSC case link*" at bounding box center [270, 98] width 154 height 12
paste input "https://newfront-ssc.lightning.force.com/lightning/r/Case/500Vz00000SswyFIAR/vi…"
type textarea "x"
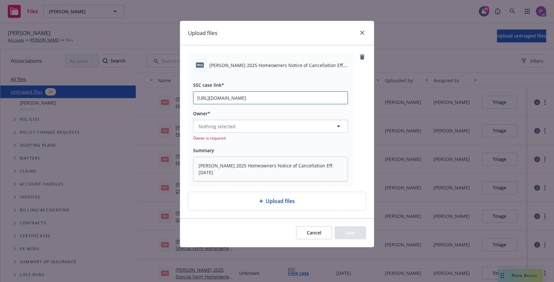
type input "https://newfront-ssc.lightning.force.com/lightning/r/Case/500Vz00000SswyFIAR/vi…"
click at [247, 122] on button "Nothing selected" at bounding box center [270, 126] width 155 height 13
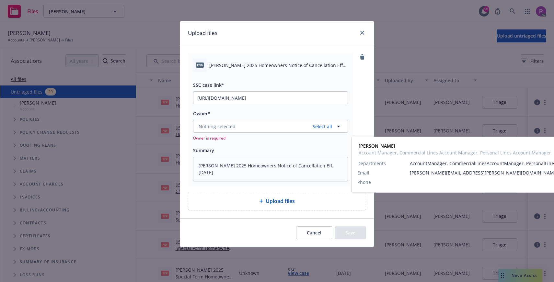
drag, startPoint x: 246, startPoint y: 164, endPoint x: 245, endPoint y: 155, distance: 8.5
click at [246, 163] on span "Account Manager, Commercial Lines Account Manager, Personal Lines Account Manag…" at bounding box center [269, 168] width 139 height 14
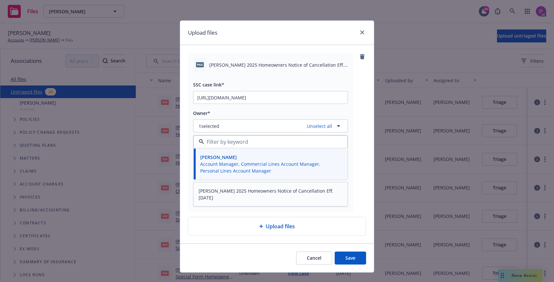
scroll to position [2, 0]
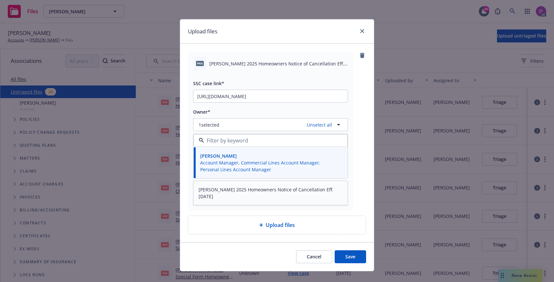
drag, startPoint x: 348, startPoint y: 258, endPoint x: 345, endPoint y: 254, distance: 5.1
click at [348, 258] on button "Save" at bounding box center [350, 256] width 31 height 13
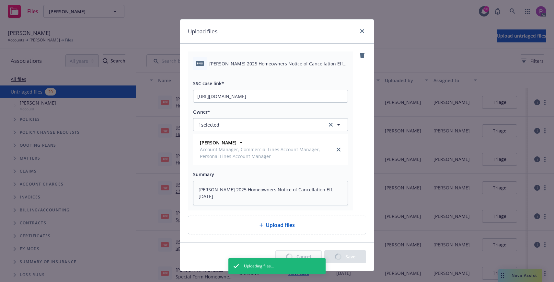
type textarea "x"
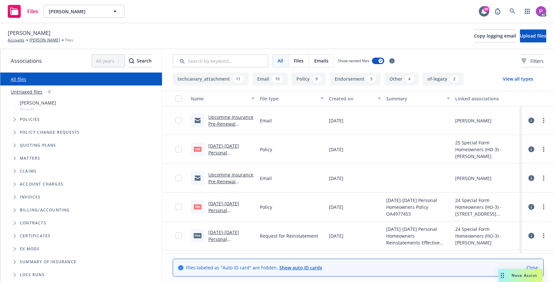
click at [28, 92] on link "Untriaged files" at bounding box center [27, 91] width 32 height 7
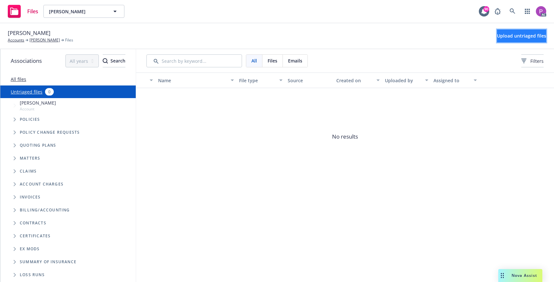
click at [520, 41] on button "Upload untriaged files" at bounding box center [521, 35] width 49 height 13
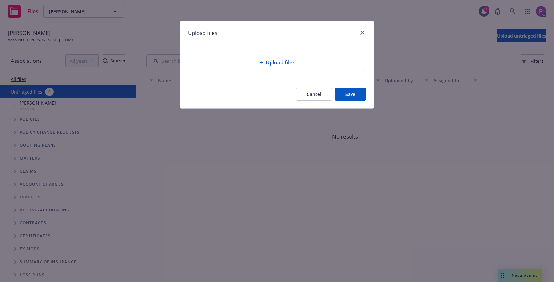
click at [279, 70] on div "Upload files" at bounding box center [277, 62] width 178 height 18
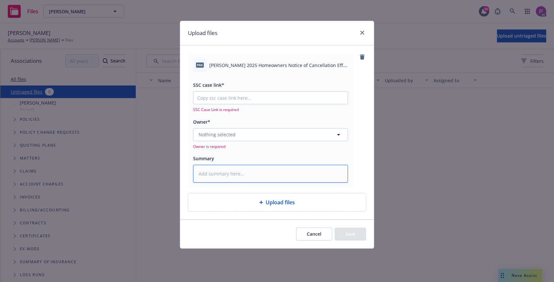
click at [253, 172] on textarea at bounding box center [270, 174] width 155 height 18
paste textarea "[PERSON_NAME] 2025 Homeowners Notice of Cancellation Eff. [DATE]"
type textarea "x"
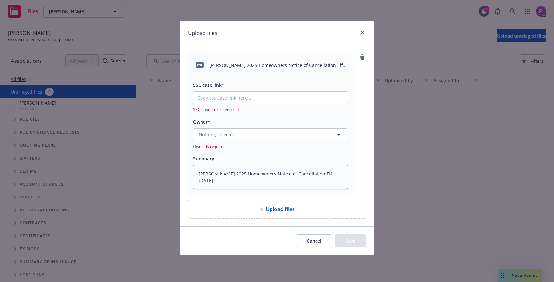
type textarea "[PERSON_NAME] 2025 Homeowners Notice of Cancellation Eff. [DATE]"
click at [244, 98] on input "SSC case link*" at bounding box center [270, 98] width 154 height 12
paste input "[URL][DOMAIN_NAME]"
type textarea "x"
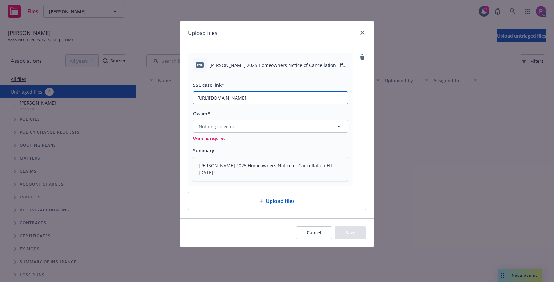
scroll to position [0, 90]
type input "[URL][DOMAIN_NAME]"
click at [250, 126] on button "Nothing selected" at bounding box center [270, 126] width 155 height 13
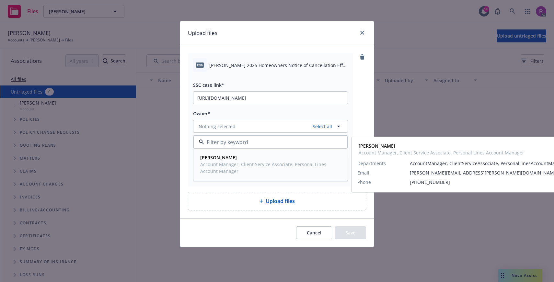
drag, startPoint x: 247, startPoint y: 167, endPoint x: 248, endPoint y: 171, distance: 4.5
click at [247, 168] on span "Account Manager, Client Service Associate, Personal Lines Account Manager" at bounding box center [269, 168] width 139 height 14
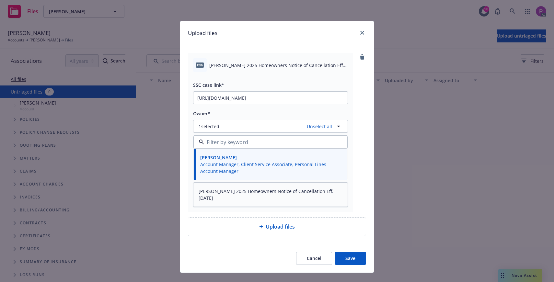
drag, startPoint x: 357, startPoint y: 258, endPoint x: 274, endPoint y: 200, distance: 101.0
click at [351, 254] on button "Save" at bounding box center [350, 258] width 31 height 13
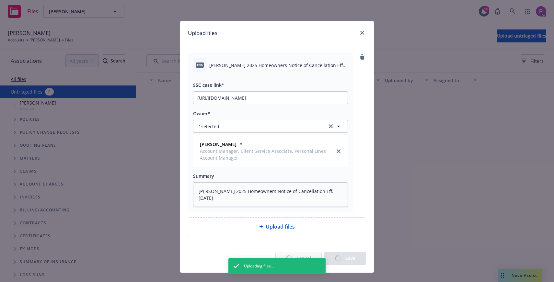
type textarea "x"
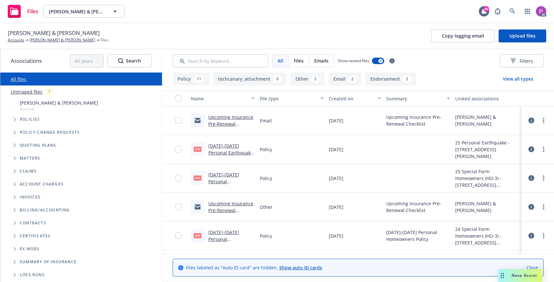
drag, startPoint x: 22, startPoint y: 91, endPoint x: 59, endPoint y: 71, distance: 42.2
click at [22, 91] on link "Untriaged files" at bounding box center [27, 91] width 32 height 7
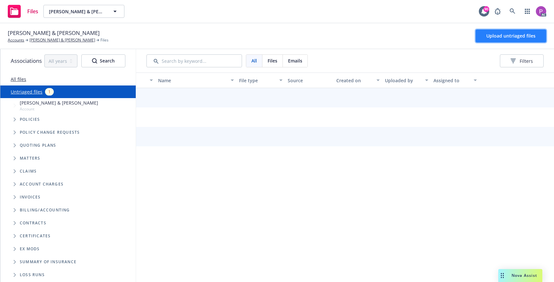
click at [478, 30] on button "Upload untriaged files" at bounding box center [511, 35] width 71 height 13
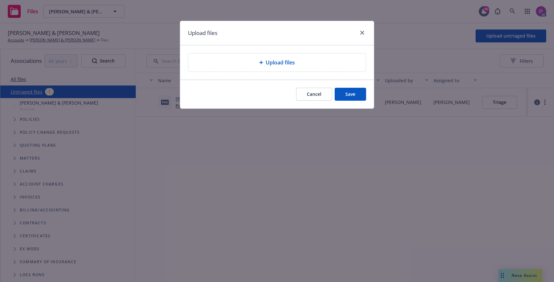
click at [294, 62] on span "Upload files" at bounding box center [280, 63] width 29 height 8
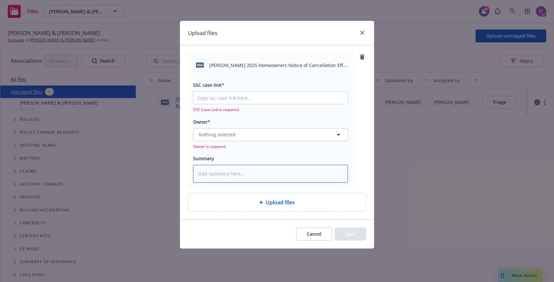
click at [237, 179] on textarea at bounding box center [270, 174] width 155 height 18
paste textarea "Signer, Hans 2025 Homeowners Notice of Cancellation Eff. 10-22-2025"
type textarea "x"
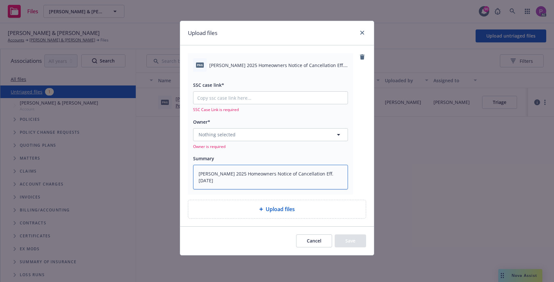
type textarea "Signer, Hans 2025 Homeowners Notice of Cancellation Eff. 10-22-2025"
click at [260, 98] on input "SSC case link*" at bounding box center [270, 98] width 154 height 12
paste input "https://newfront-ssc.lightning.force.com/lightning/r/Case/500Vz00000SshT1IAJ/vi…"
type textarea "x"
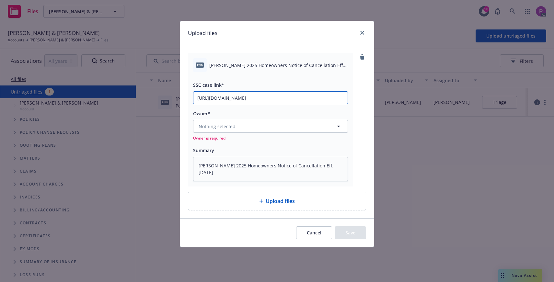
type input "https://newfront-ssc.lightning.force.com/lightning/r/Case/500Vz00000SshT1IAJ/vi…"
click at [261, 124] on button "Nothing selected" at bounding box center [270, 126] width 155 height 13
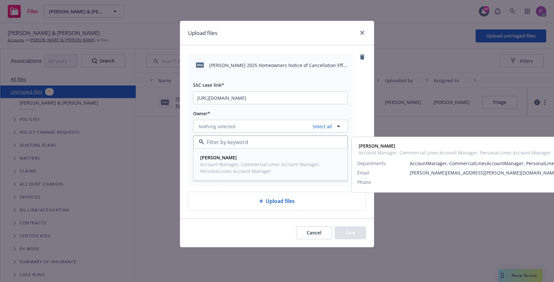
drag, startPoint x: 254, startPoint y: 158, endPoint x: 275, endPoint y: 190, distance: 38.3
click at [254, 158] on span "Melanie Triantos" at bounding box center [269, 157] width 139 height 7
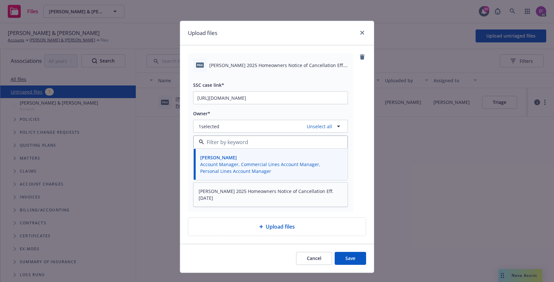
drag, startPoint x: 347, startPoint y: 259, endPoint x: 345, endPoint y: 256, distance: 3.9
click at [347, 259] on button "Save" at bounding box center [350, 258] width 31 height 13
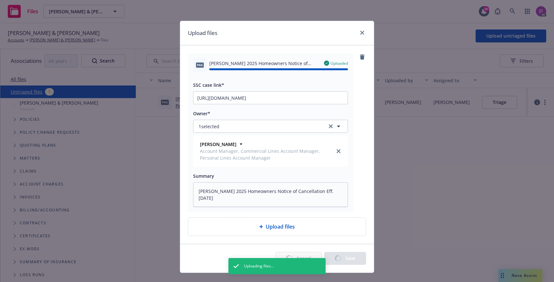
type textarea "x"
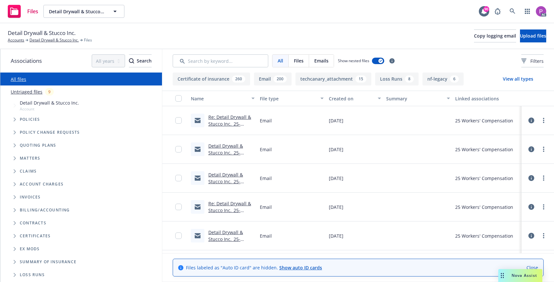
click at [31, 91] on link "Untriaged files" at bounding box center [27, 91] width 32 height 7
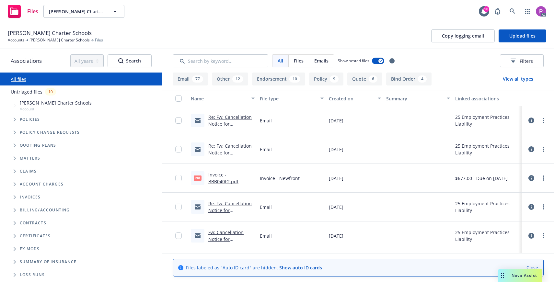
click at [33, 91] on link "Untriaged files" at bounding box center [27, 91] width 32 height 7
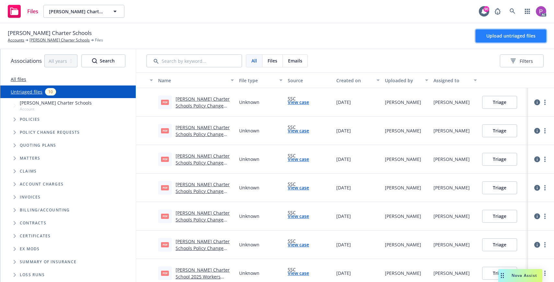
click at [494, 38] on span "Upload untriaged files" at bounding box center [510, 36] width 49 height 6
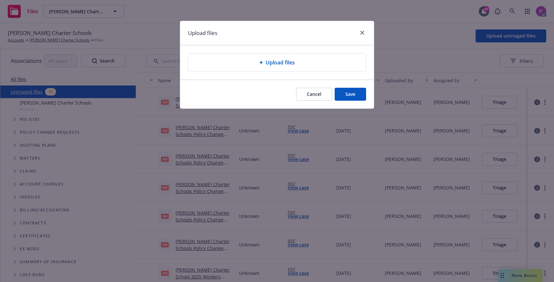
click at [298, 64] on div "Upload files" at bounding box center [276, 63] width 167 height 8
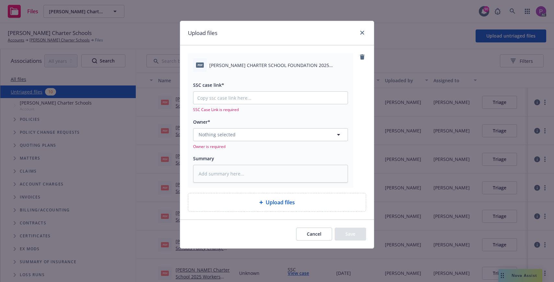
click at [262, 66] on span "JOHN MUIR CHARTER SCHOOL FOUNDATION 2025 EMPLOYMENT PRACTICES NOTICE OF CANCELL…" at bounding box center [278, 65] width 139 height 7
copy div "JOHN MUIR CHARTER SCHOOL FOUNDATION 2025 EMPLOYMENT PRACTICES NOTICE OF CANCELL…"
click at [225, 168] on textarea at bounding box center [270, 174] width 155 height 18
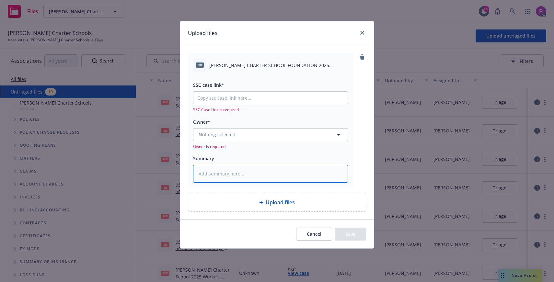
paste textarea "JOHN MUIR CHARTER SCHOOL FOUNDATION 2025 EMPLOYMENT PRACTICES NOTICE OF CANCELL…"
type textarea "x"
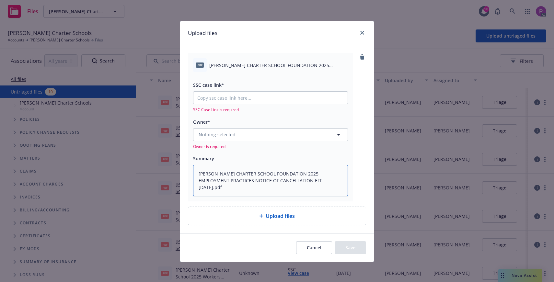
type textarea "JOHN MUIR CHARTER SCHOOL FOUNDATION 2025 EMPLOYMENT PRACTICES NOTICE OF CANCELL…"
click at [233, 95] on input "SSC case link*" at bounding box center [270, 98] width 154 height 12
paste input "https://newfront-ssc.lightning.force.com/lightning/r/Case/500Vz00000StYljIAF/vi…"
type textarea "x"
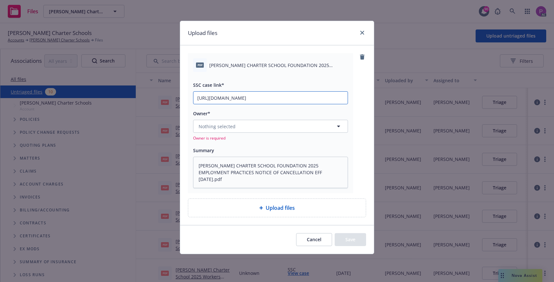
scroll to position [0, 85]
type input "https://newfront-ssc.lightning.force.com/lightning/r/Case/500Vz00000StYljIAF/vi…"
click at [234, 127] on span "Nothing selected" at bounding box center [217, 126] width 37 height 7
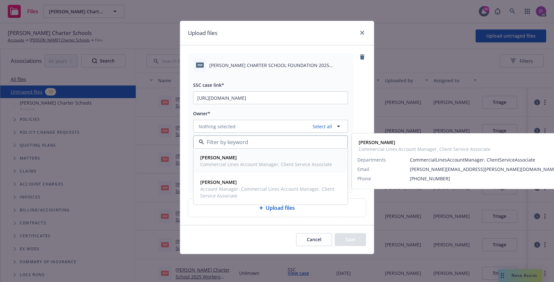
click at [235, 171] on div "Michael Jose Commercial Lines Account Manager, Client Service Associate" at bounding box center [271, 161] width 154 height 24
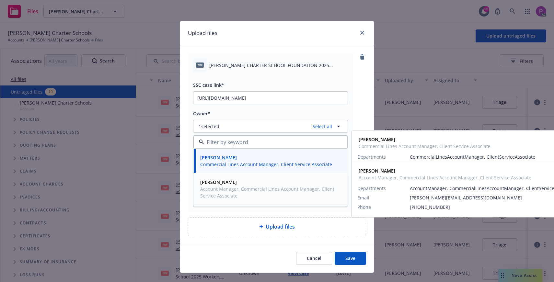
click at [235, 186] on span "Account Manager, Commercial Lines Account Manager, Client Service Associate" at bounding box center [269, 193] width 139 height 14
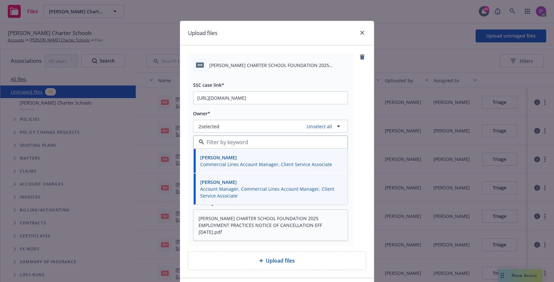
scroll to position [46, 0]
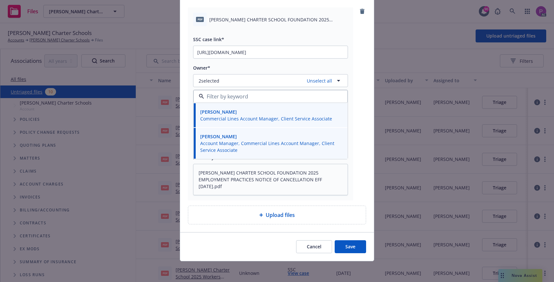
click at [363, 245] on button "Save" at bounding box center [350, 246] width 31 height 13
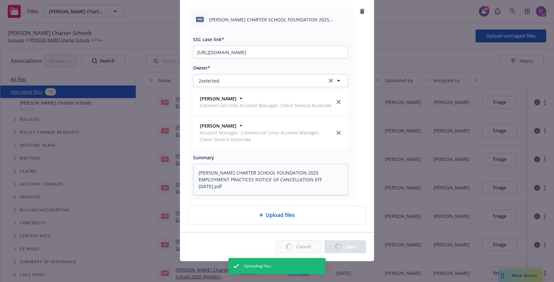
type textarea "x"
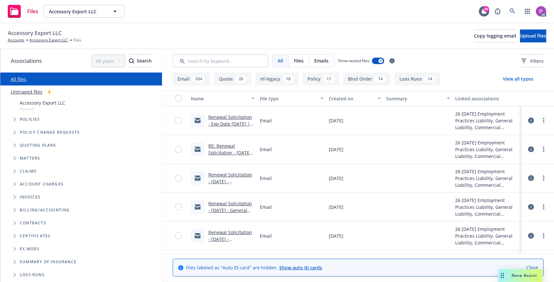
click at [29, 91] on link "Untriaged files" at bounding box center [27, 91] width 32 height 7
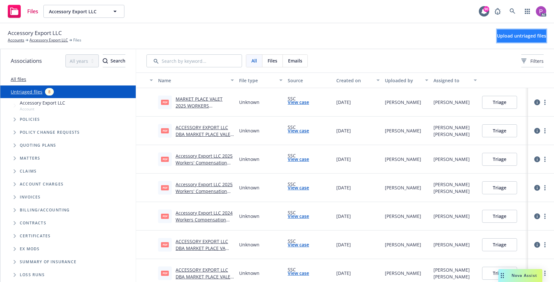
click at [502, 33] on span "Upload untriaged files" at bounding box center [521, 36] width 49 height 6
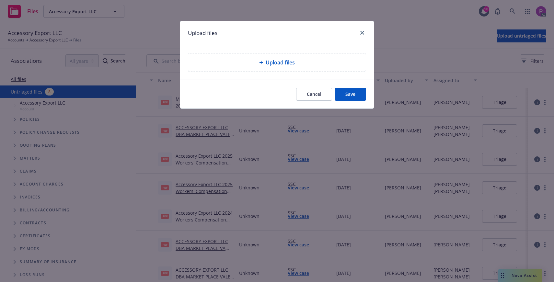
click at [279, 60] on span "Upload files" at bounding box center [280, 63] width 29 height 8
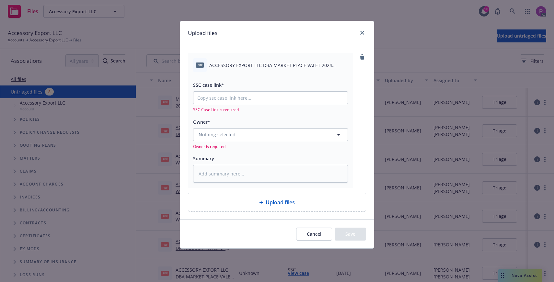
click at [271, 63] on span "ACCESSORY EXPORT LLC DBA MARKET PLACE VALET 2024 WORKERS COMPENSATION NOTICE OF…" at bounding box center [278, 65] width 139 height 7
copy div "ACCESSORY EXPORT LLC DBA MARKET PLACE VALET 2024 WORKERS COMPENSATION NOTICE OF…"
click at [256, 171] on textarea at bounding box center [270, 174] width 155 height 18
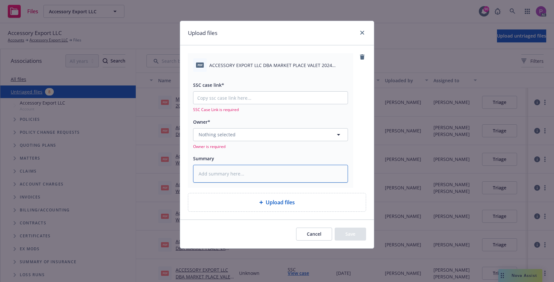
paste textarea "ACCESSORY EXPORT LLC DBA MARKET PLACE VALET 2024 WORKERS COMPENSATION NOTICE OF…"
type textarea "x"
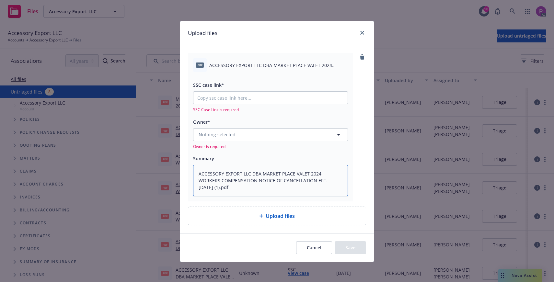
type textarea "ACCESSORY EXPORT LLC DBA MARKET PLACE VALET 2024 WORKERS COMPENSATION NOTICE OF…"
click at [227, 101] on input "SSC case link*" at bounding box center [270, 98] width 154 height 12
paste input "https://newfront-ssc.lightning.force.com/lightning/r/Case/500Vz00000Sv54fIAB/vi…"
type textarea "x"
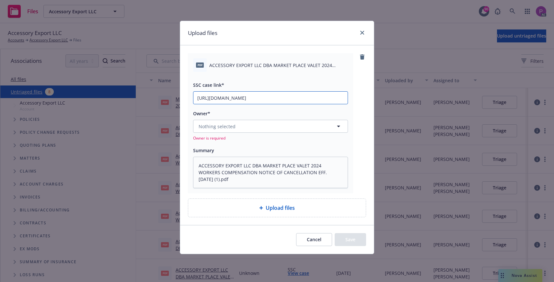
type input "https://newfront-ssc.lightning.force.com/lightning/r/Case/500Vz00000Sv54fIAB/vi…"
click at [233, 122] on button "Nothing selected" at bounding box center [270, 126] width 155 height 13
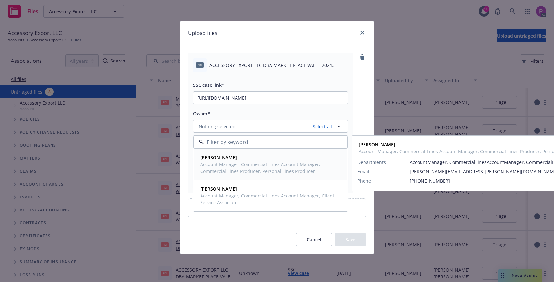
click at [232, 177] on div "Ashley Mack Account Manager, Commercial Lines Account Manager, Commercial Lines…" at bounding box center [271, 164] width 154 height 31
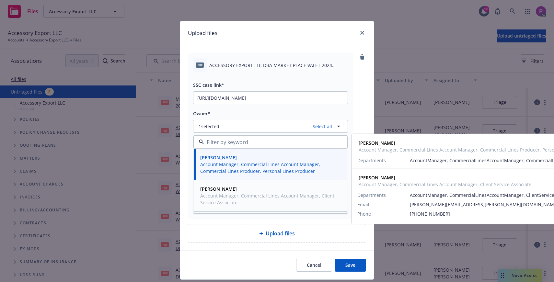
click at [231, 200] on span "Account Manager, Commercial Lines Account Manager, Client Service Associate" at bounding box center [269, 199] width 139 height 14
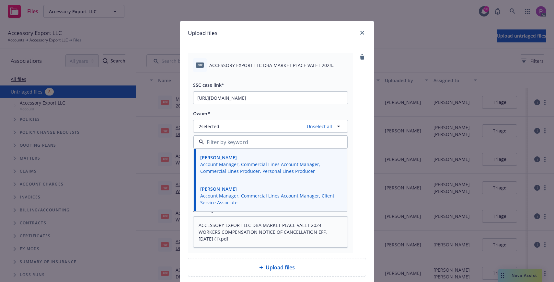
scroll to position [52, 0]
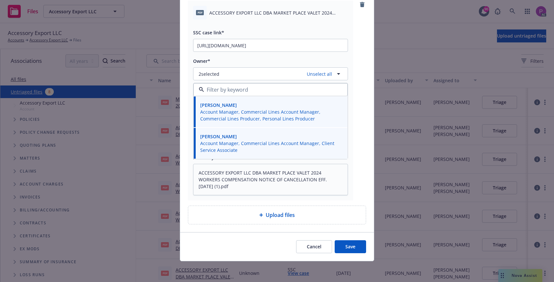
click at [348, 245] on button "Save" at bounding box center [350, 246] width 31 height 13
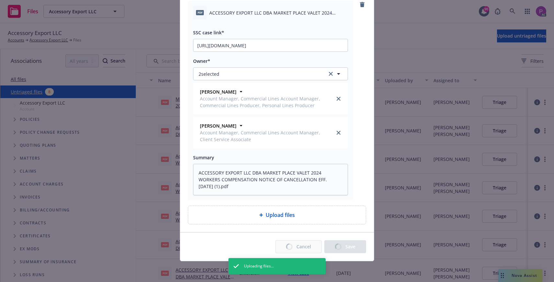
type textarea "x"
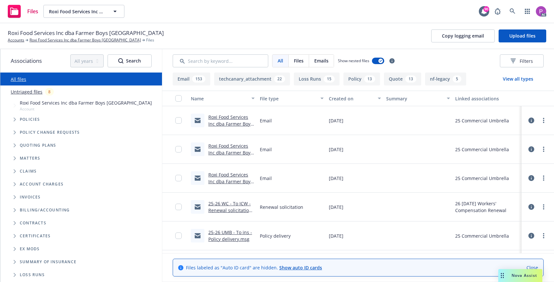
click at [19, 90] on link "Untriaged files" at bounding box center [27, 91] width 32 height 7
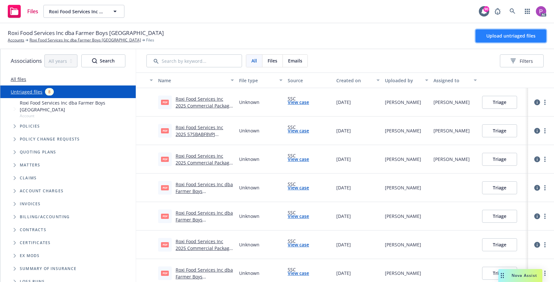
click at [499, 40] on button "Upload untriaged files" at bounding box center [511, 35] width 71 height 13
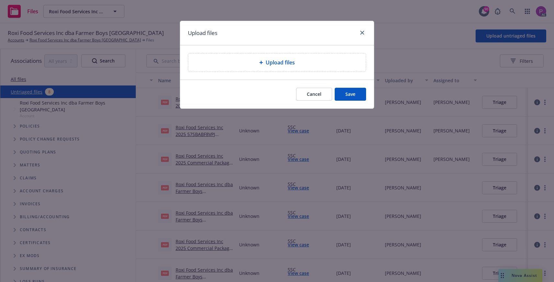
click at [322, 63] on div "Upload files" at bounding box center [276, 63] width 167 height 8
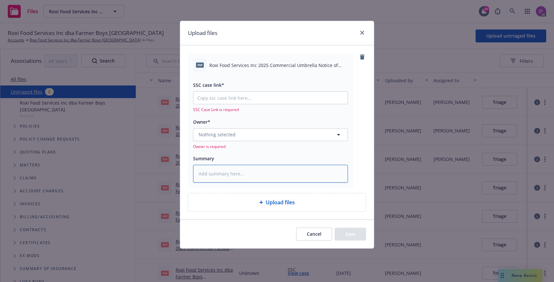
click at [246, 177] on textarea at bounding box center [270, 174] width 155 height 18
paste textarea "Roxi Food Services Inc 2025 Commercial Umbrella Notice of Reinstatement Eff. [D…"
type textarea "x"
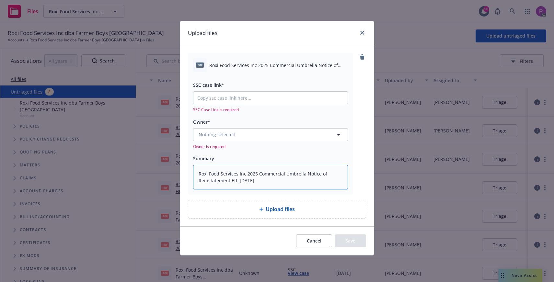
type textarea "Roxi Food Services Inc 2025 Commercial Umbrella Notice of Reinstatement Eff. [D…"
click at [242, 95] on input "SSC case link*" at bounding box center [270, 98] width 154 height 12
paste input "[URL][DOMAIN_NAME]"
type textarea "x"
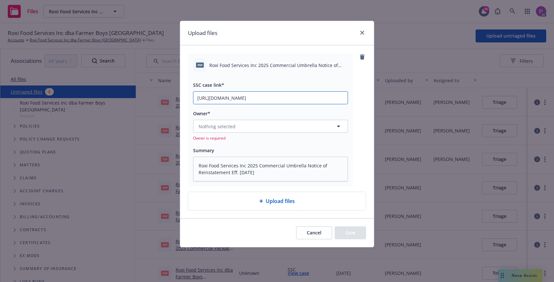
type input "[URL][DOMAIN_NAME]"
click at [245, 125] on button "Nothing selected" at bounding box center [270, 126] width 155 height 13
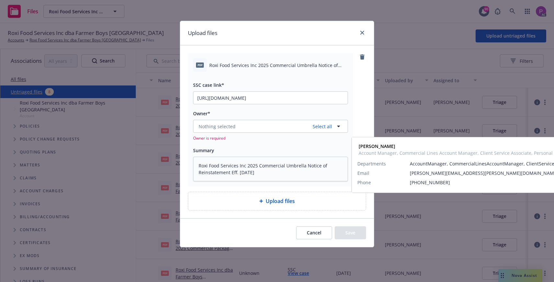
click at [250, 161] on div "[PERSON_NAME] Account Manager, Commercial Lines Account Manager, Client Service…" at bounding box center [269, 164] width 139 height 20
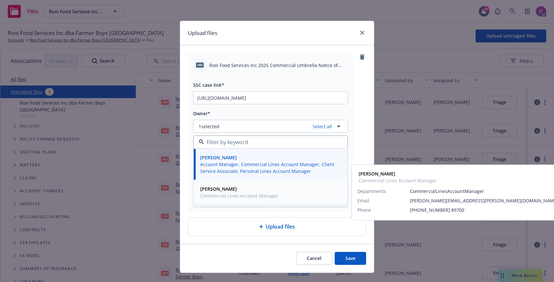
click at [241, 188] on span "[PERSON_NAME]" at bounding box center [239, 189] width 78 height 7
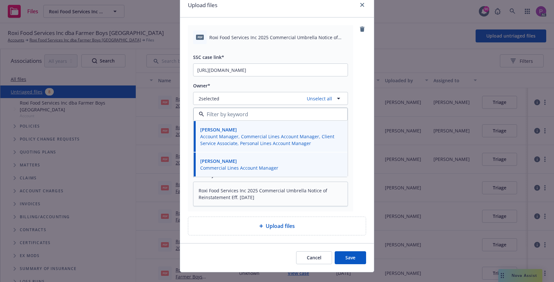
click at [346, 259] on button "Save" at bounding box center [350, 257] width 31 height 13
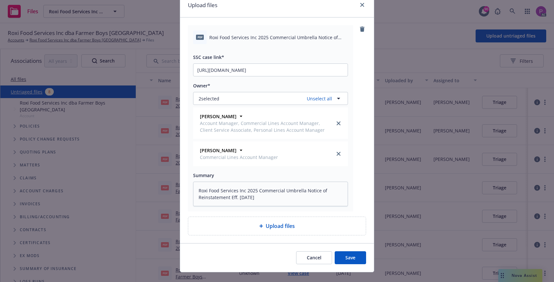
scroll to position [26, 0]
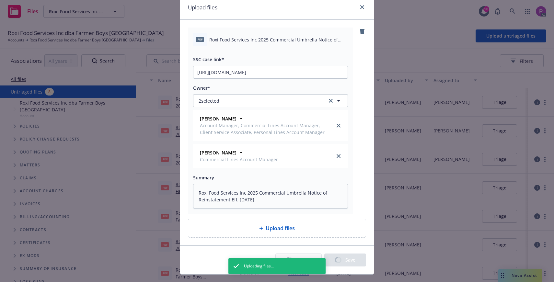
type textarea "x"
